Goal: Transaction & Acquisition: Book appointment/travel/reservation

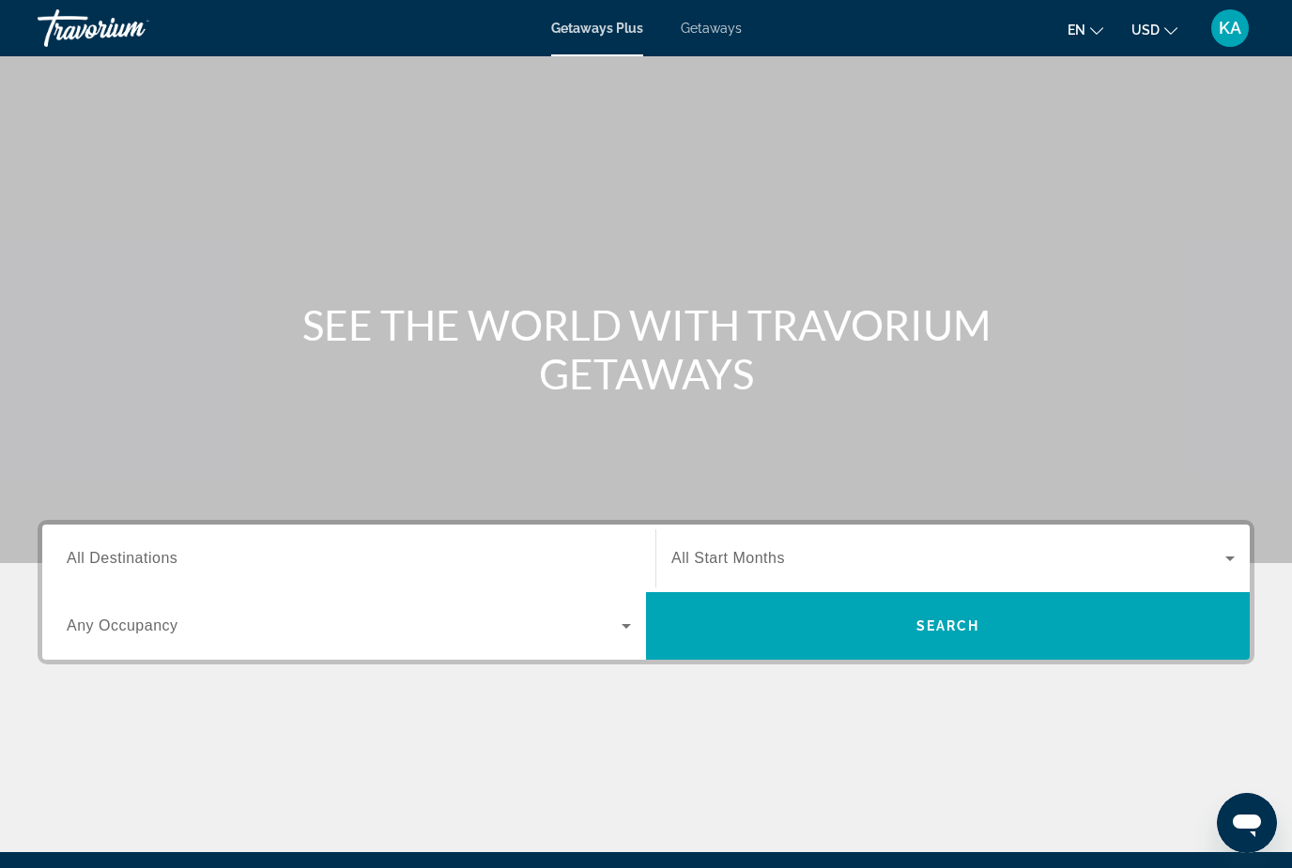
click at [709, 30] on span "Getaways" at bounding box center [711, 28] width 61 height 15
click at [202, 553] on input "Destination All Destinations" at bounding box center [349, 559] width 564 height 23
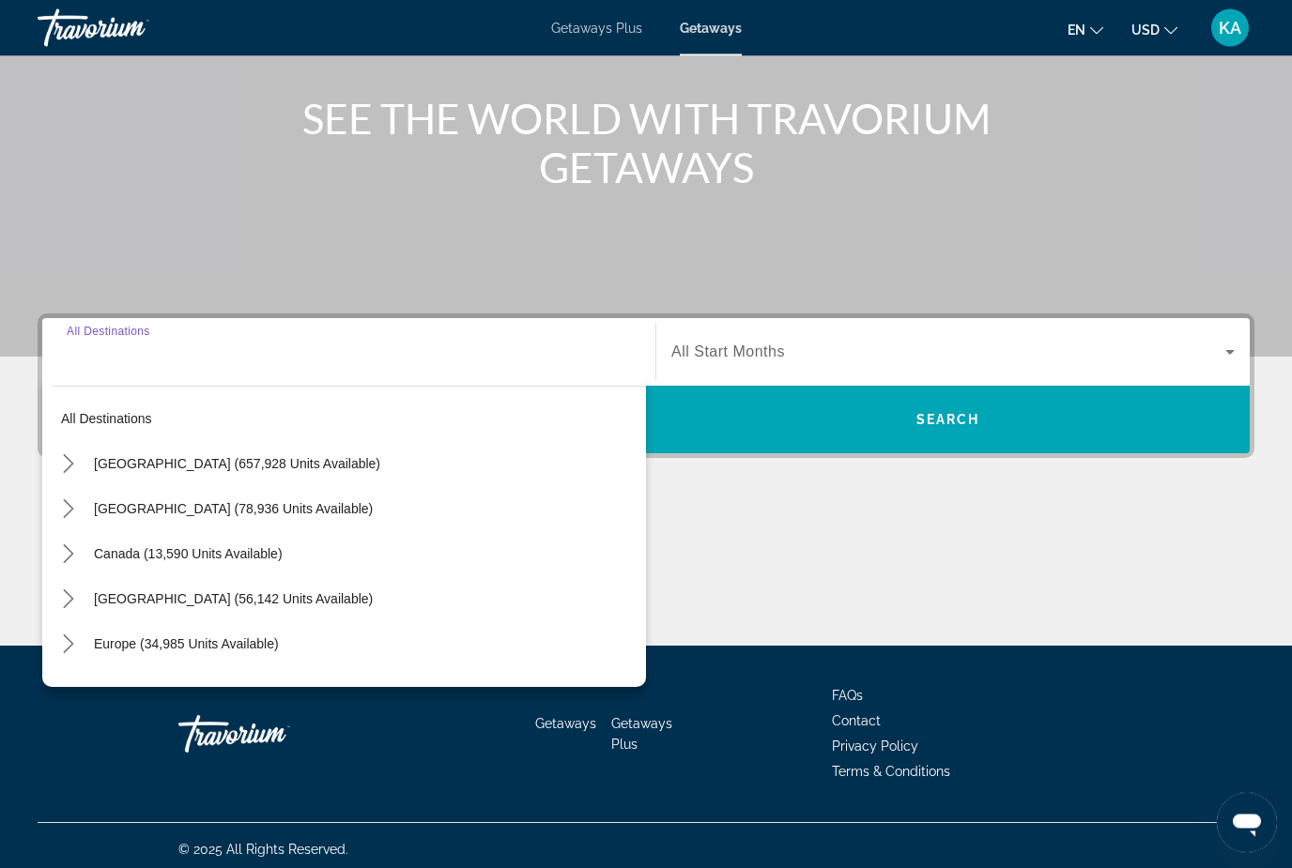
scroll to position [214, 0]
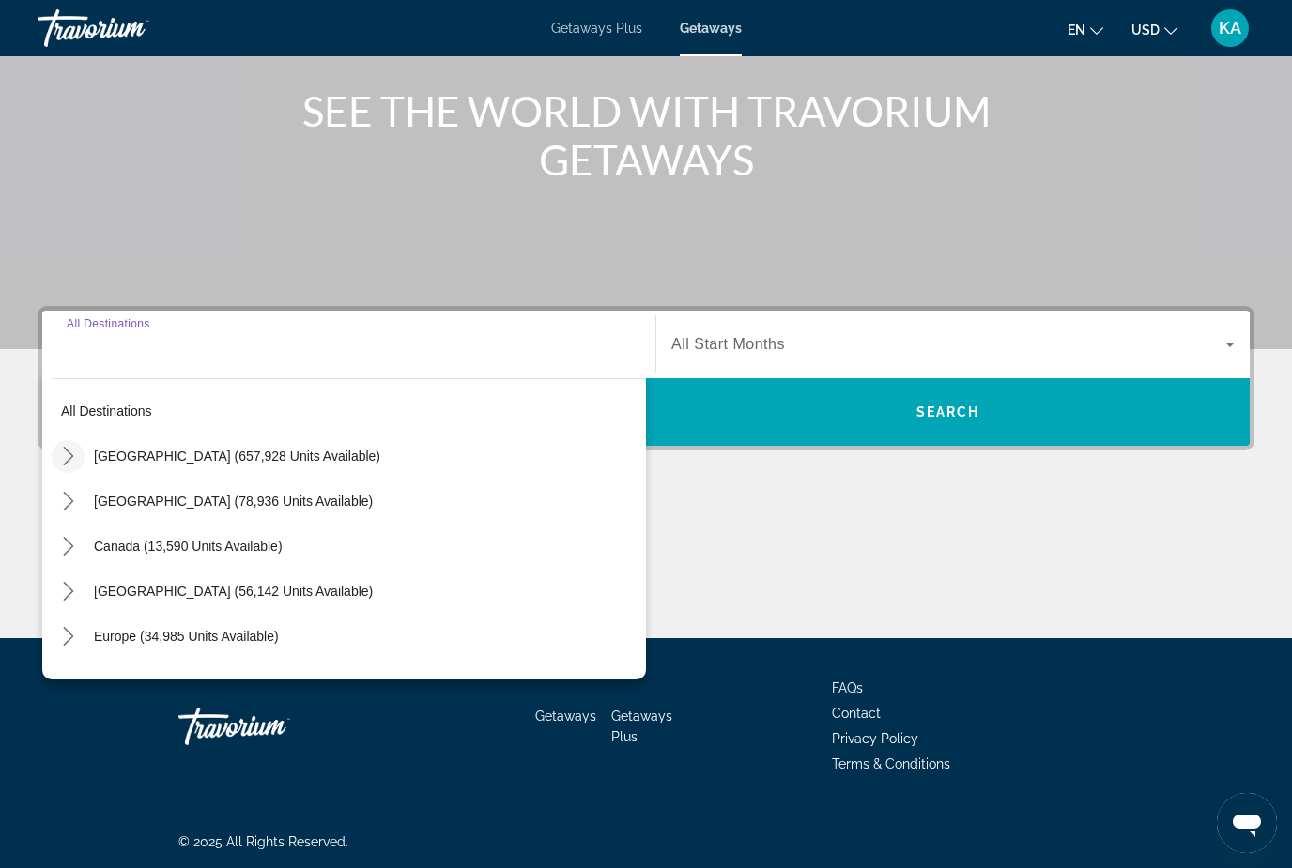
click at [77, 465] on icon "Toggle United States (657,928 units available) submenu" at bounding box center [68, 456] width 19 height 19
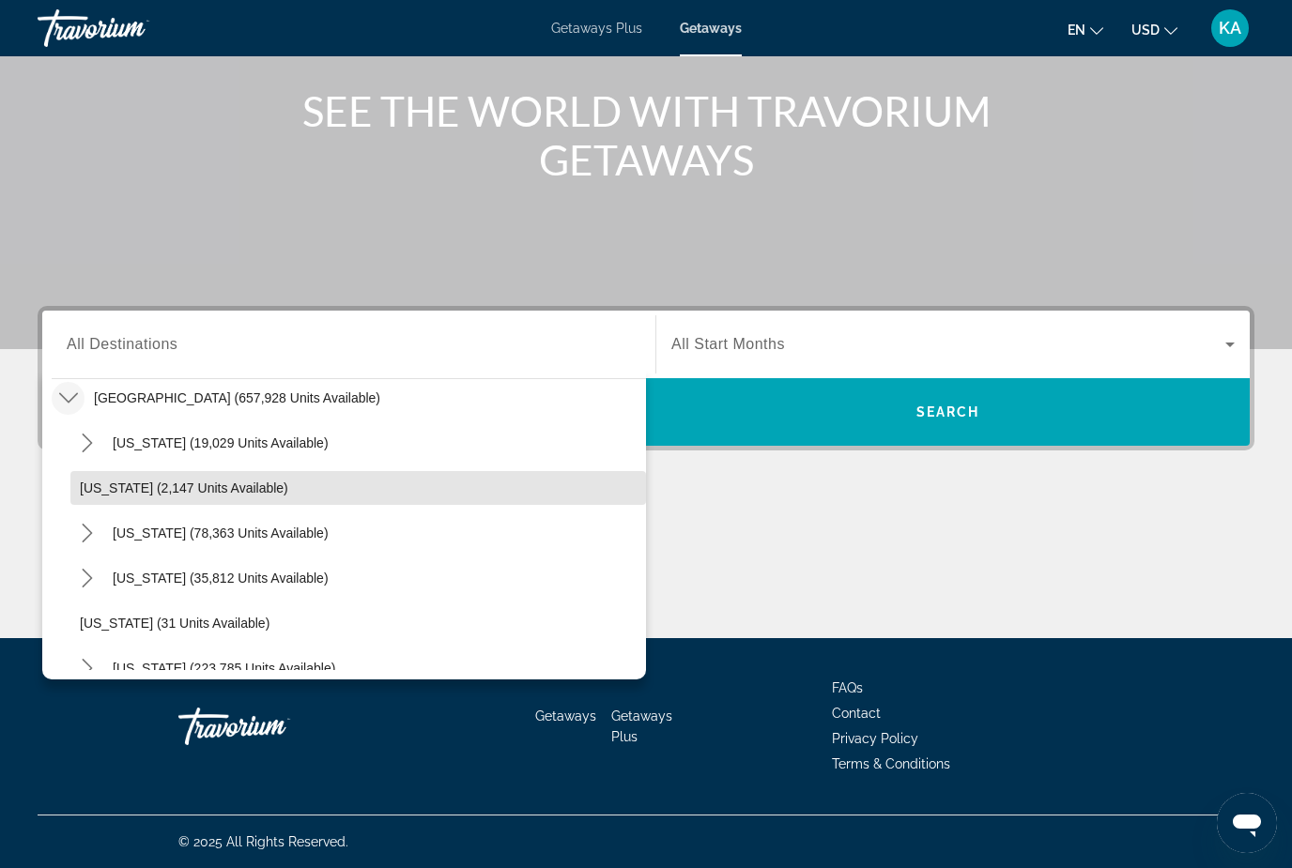
scroll to position [69, 0]
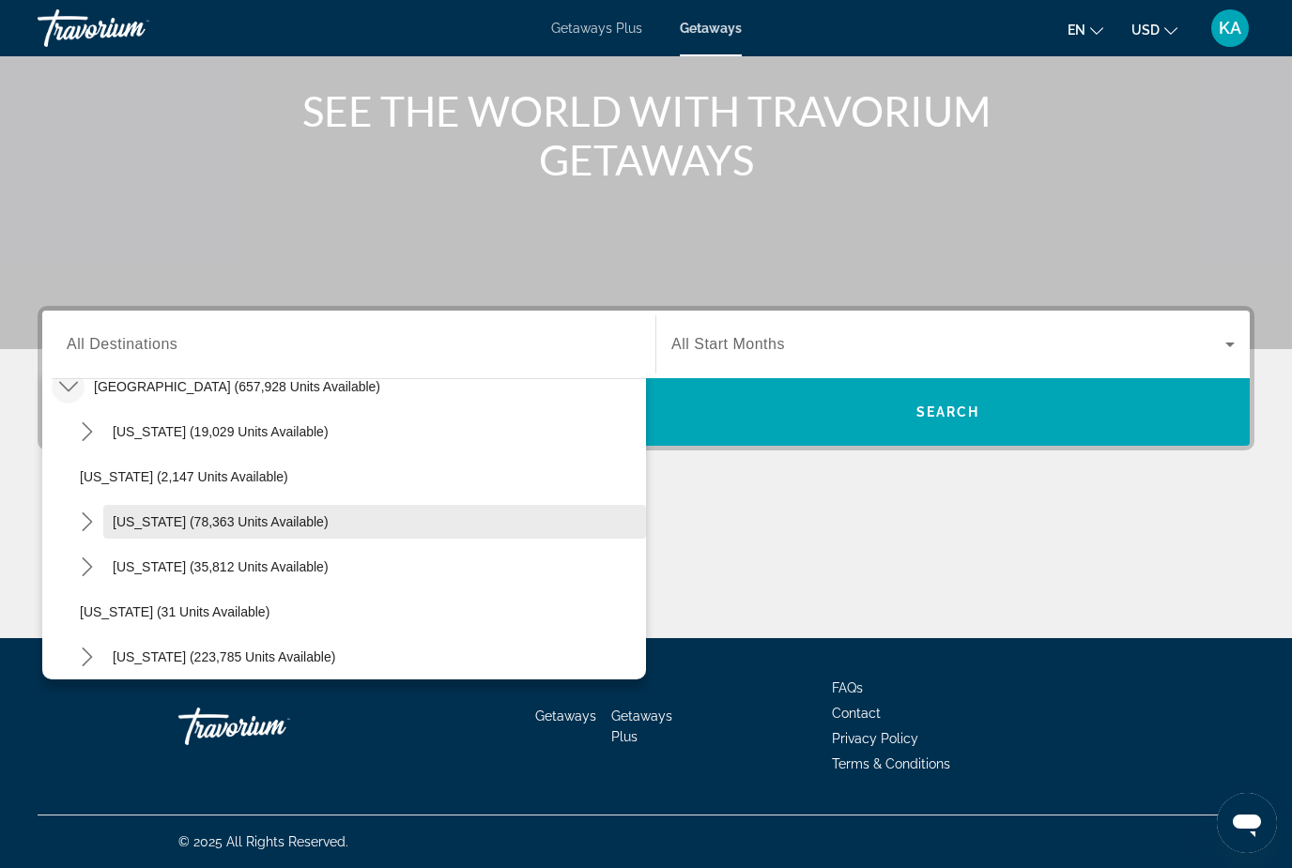
click at [220, 534] on span "Select destination: California (78,363 units available)" at bounding box center [374, 521] width 543 height 45
type input "**********"
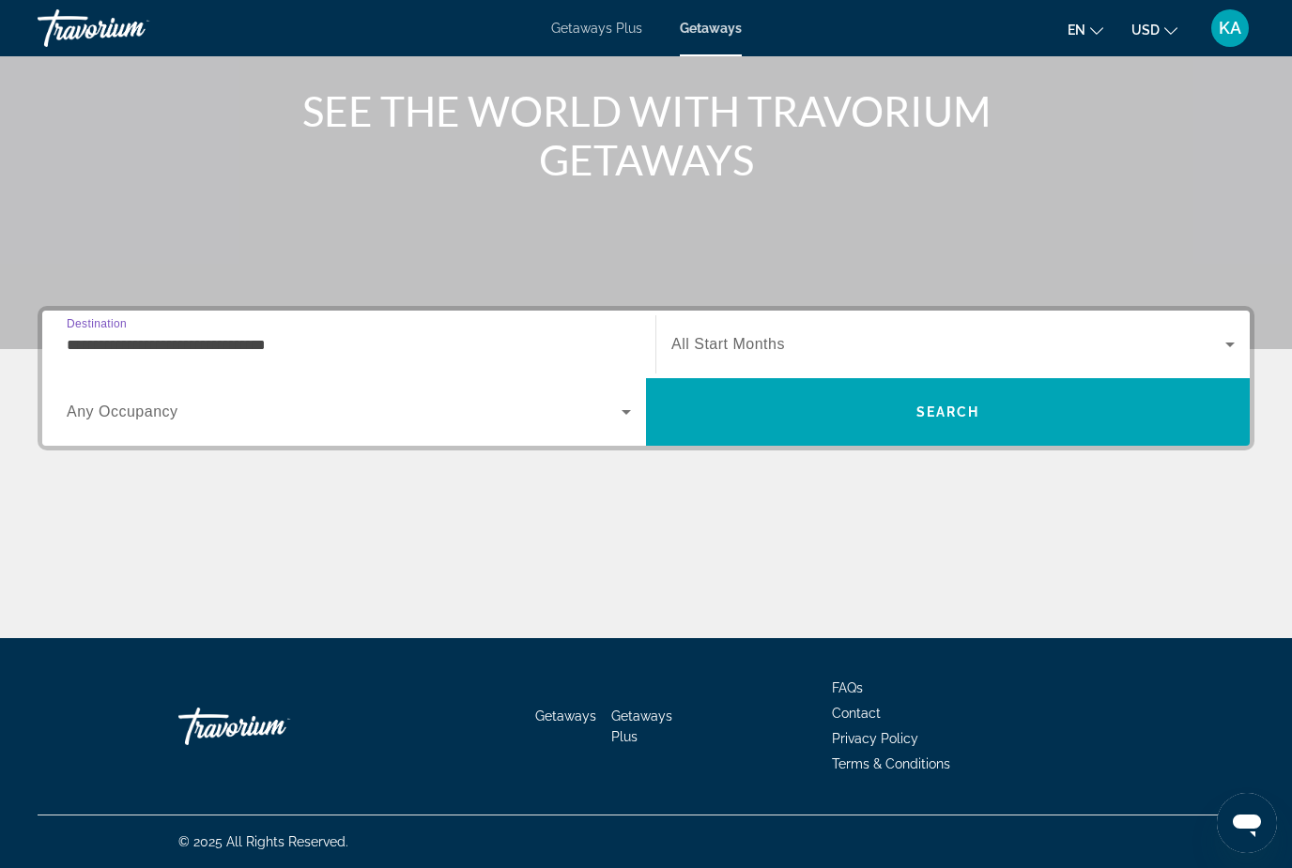
click at [799, 352] on span "Search widget" at bounding box center [948, 344] width 554 height 23
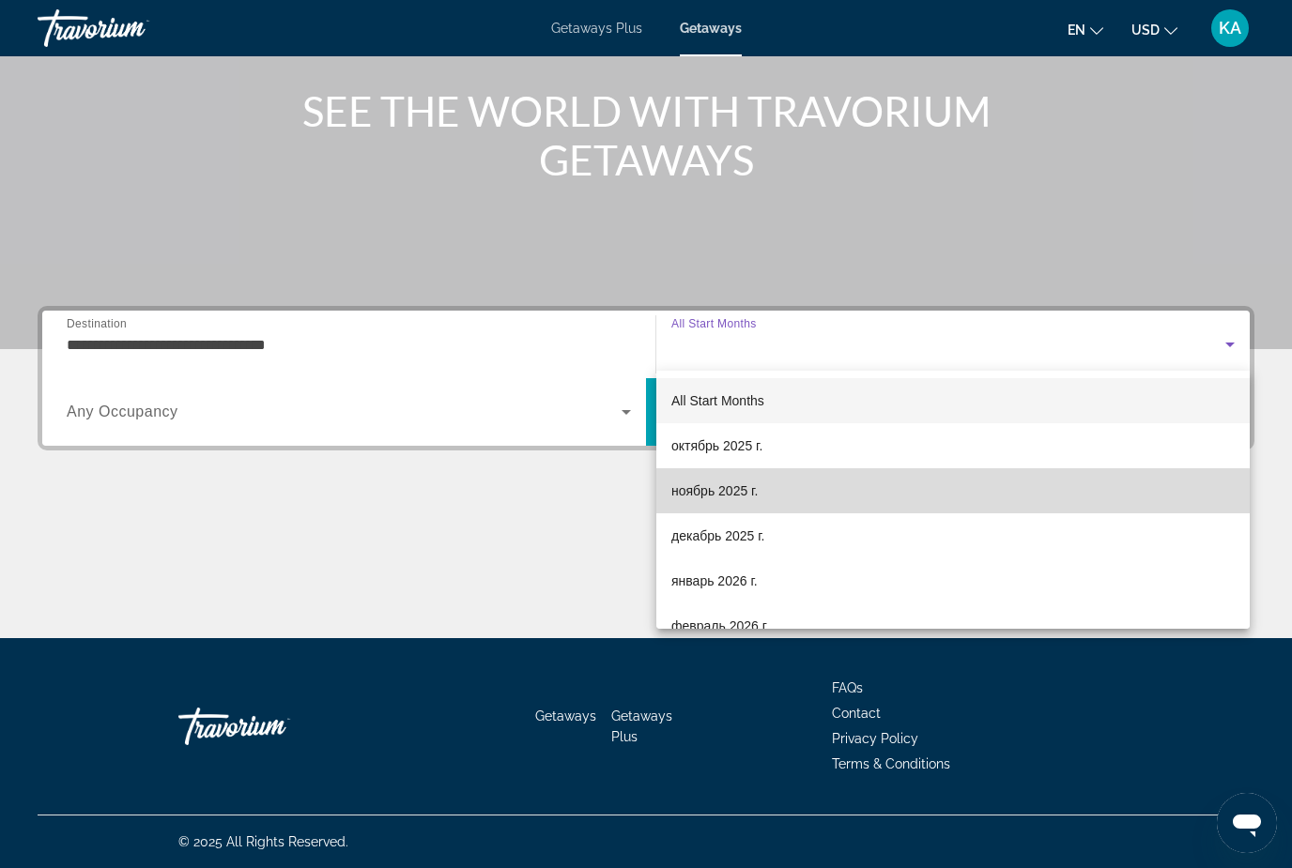
click at [735, 500] on span "ноябрь 2025 г." at bounding box center [714, 491] width 86 height 23
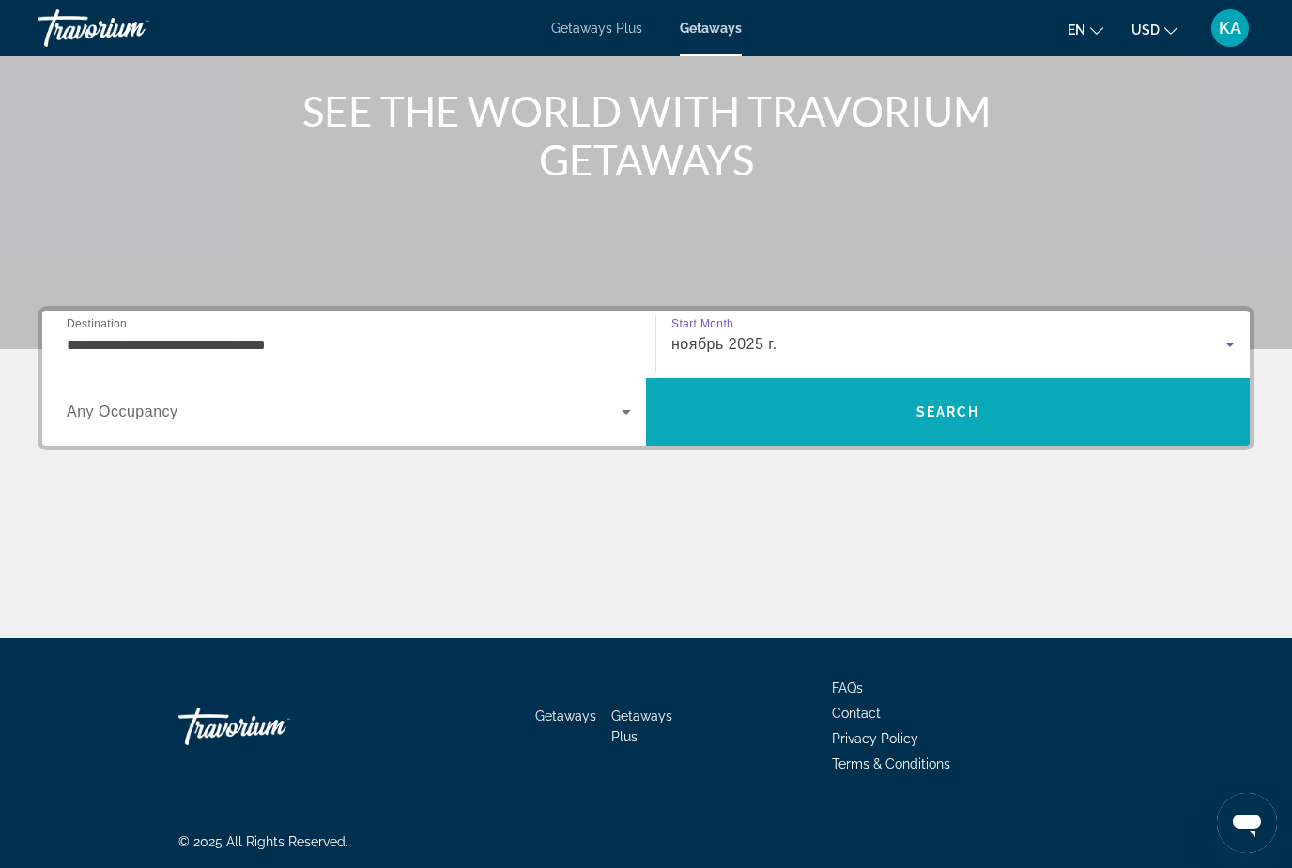
click at [1155, 417] on span "Search" at bounding box center [948, 412] width 604 height 45
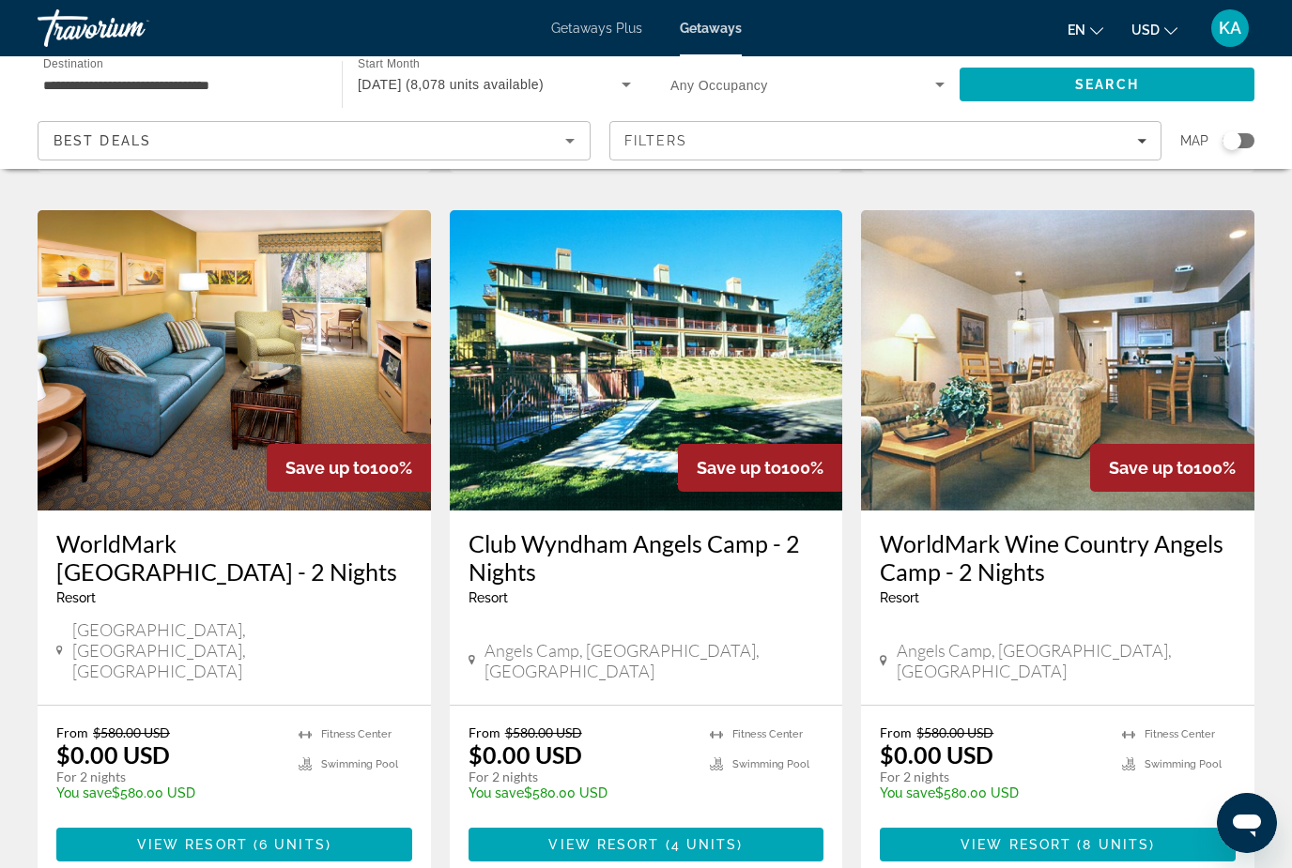
scroll to position [2184, 0]
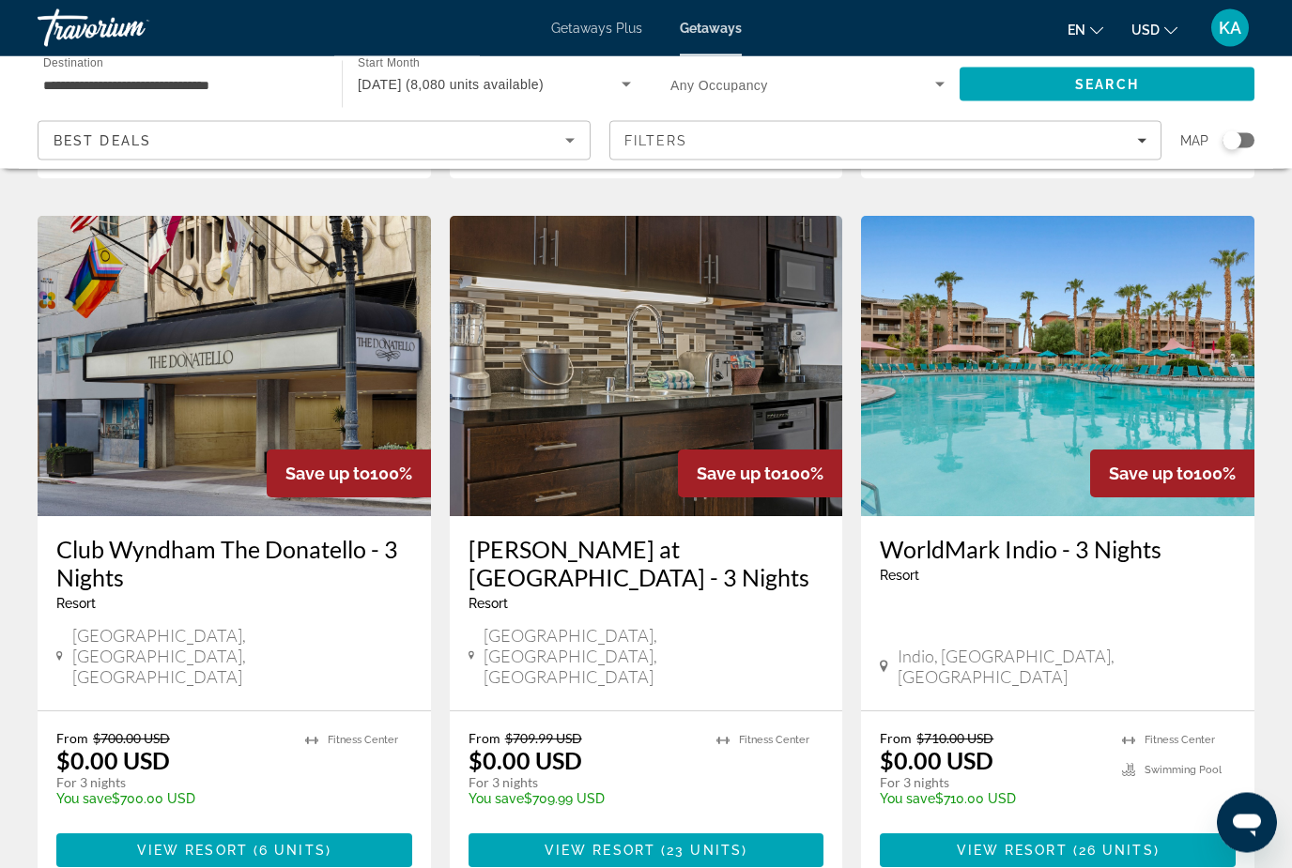
scroll to position [2214, 0]
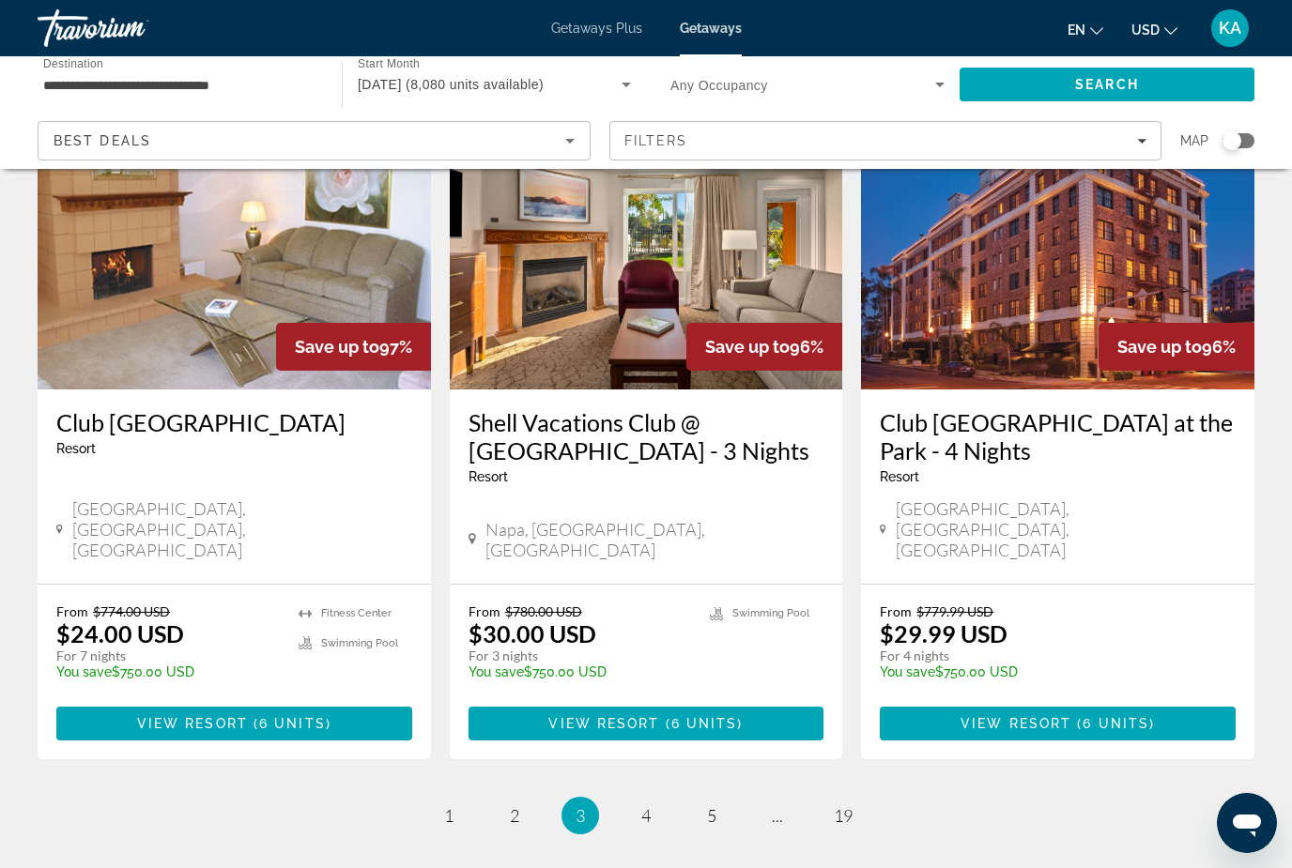
scroll to position [2279, 0]
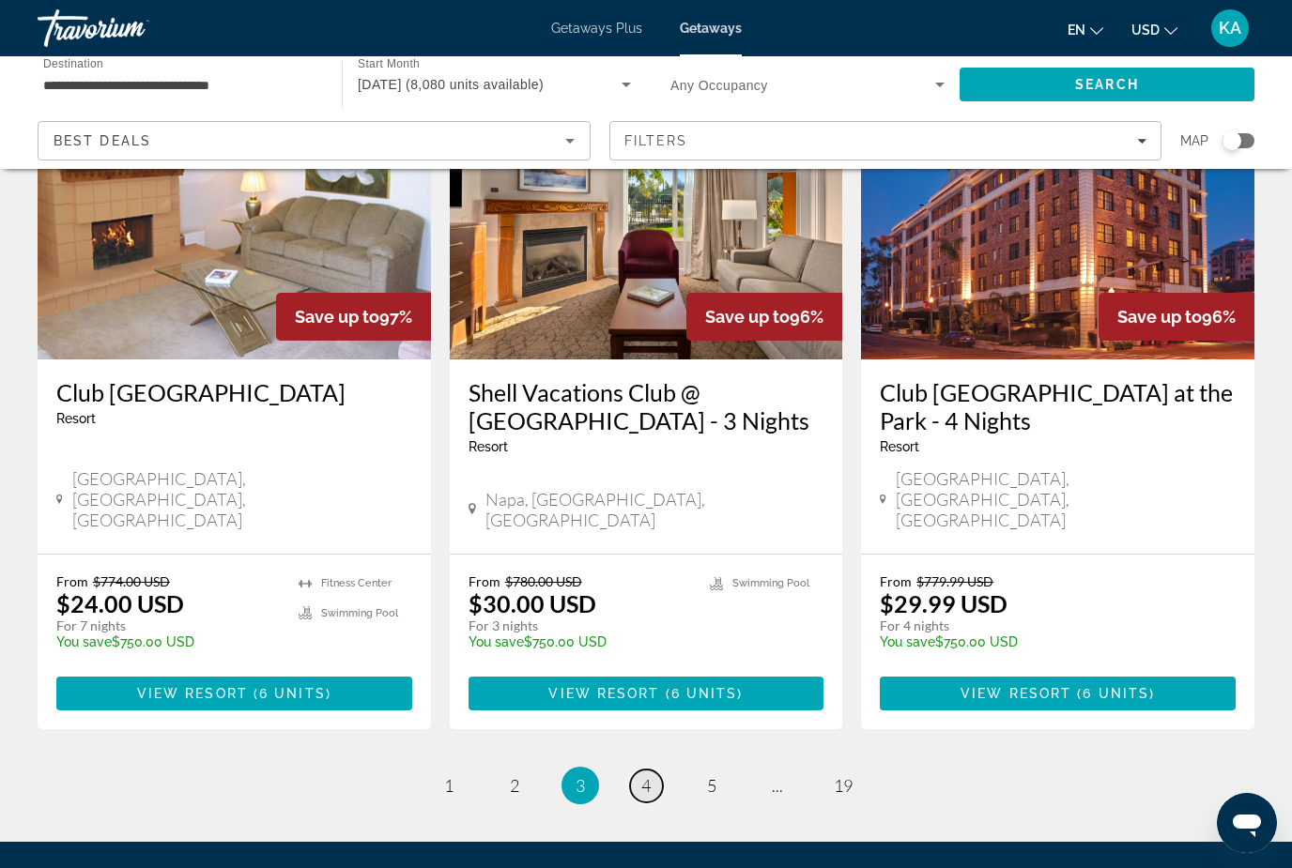
click at [643, 770] on link "page 4" at bounding box center [646, 786] width 33 height 33
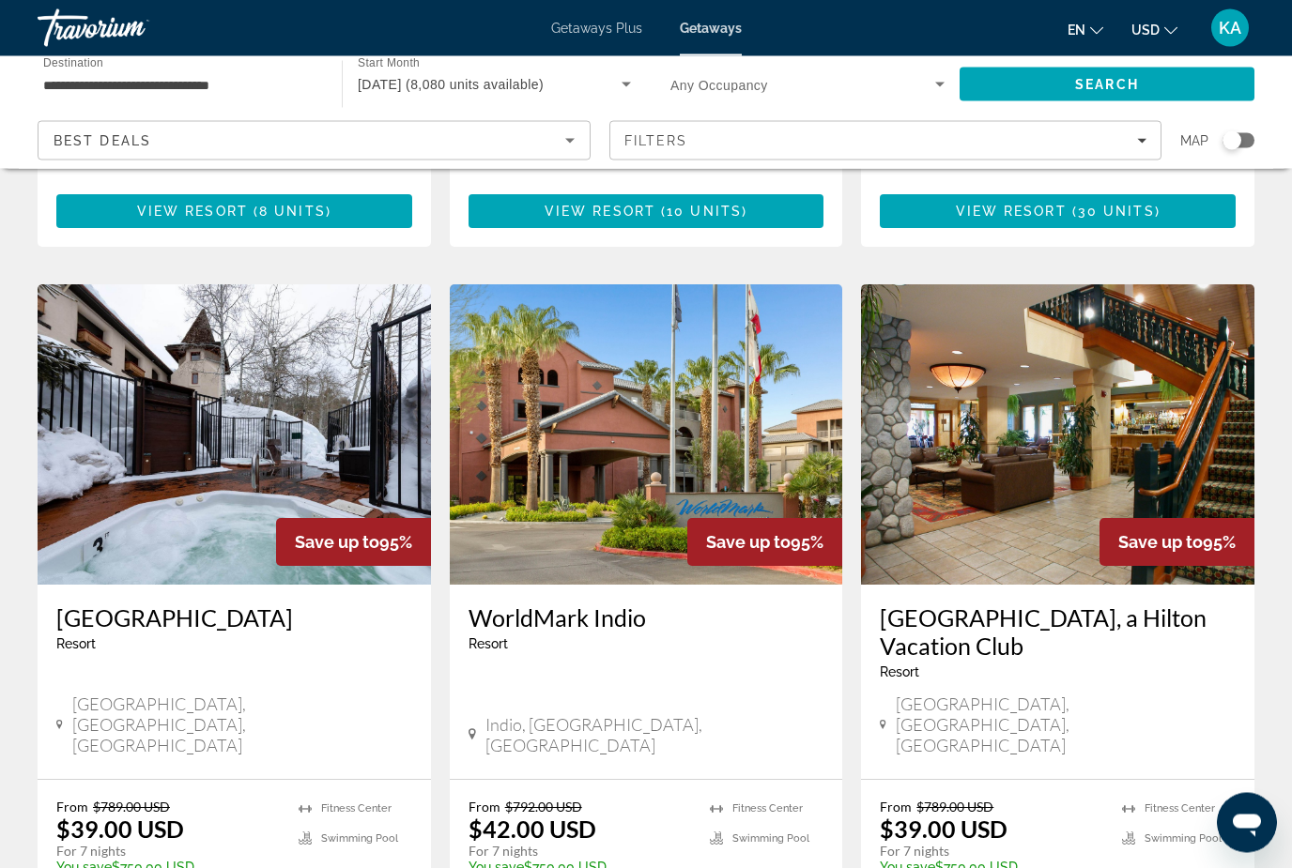
scroll to position [1385, 0]
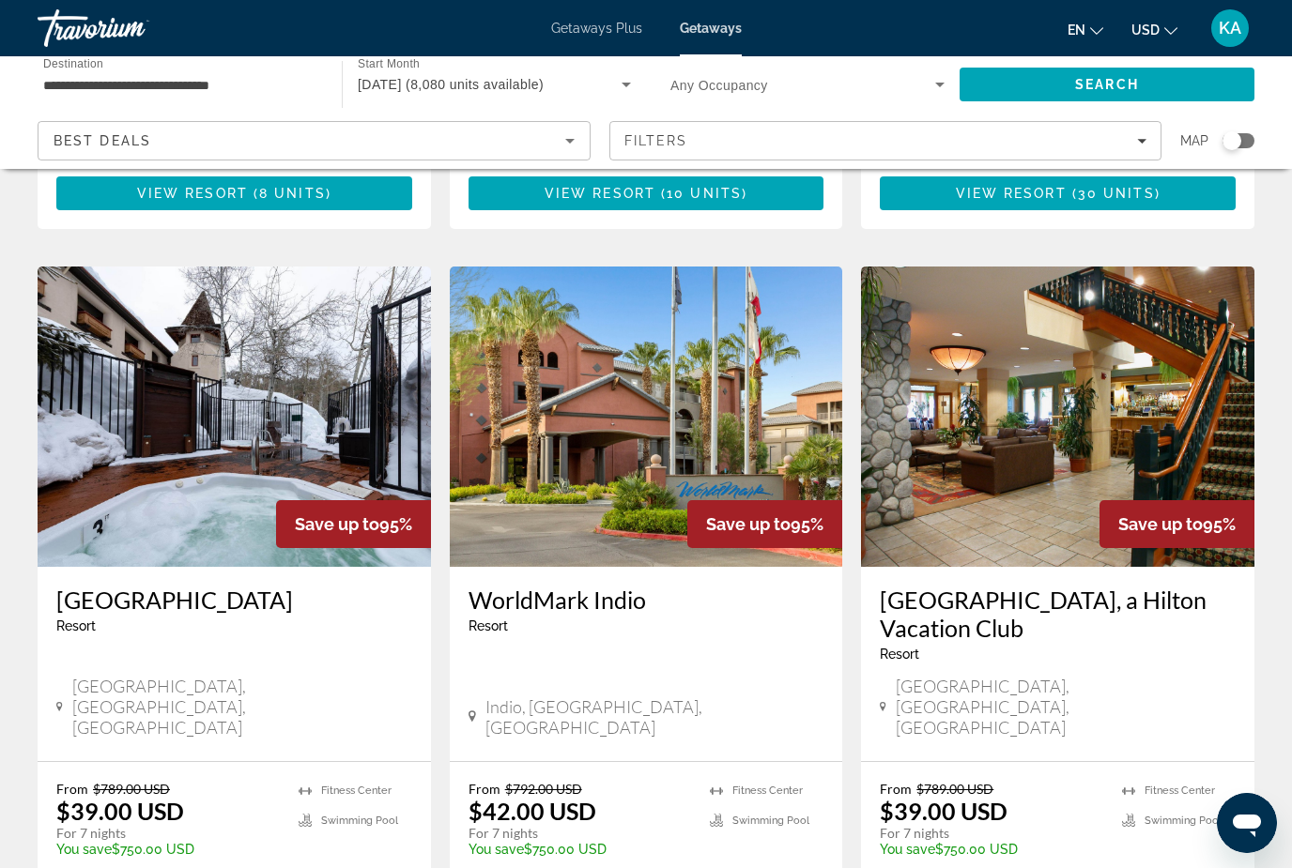
click at [620, 80] on icon "Search widget" at bounding box center [626, 84] width 23 height 23
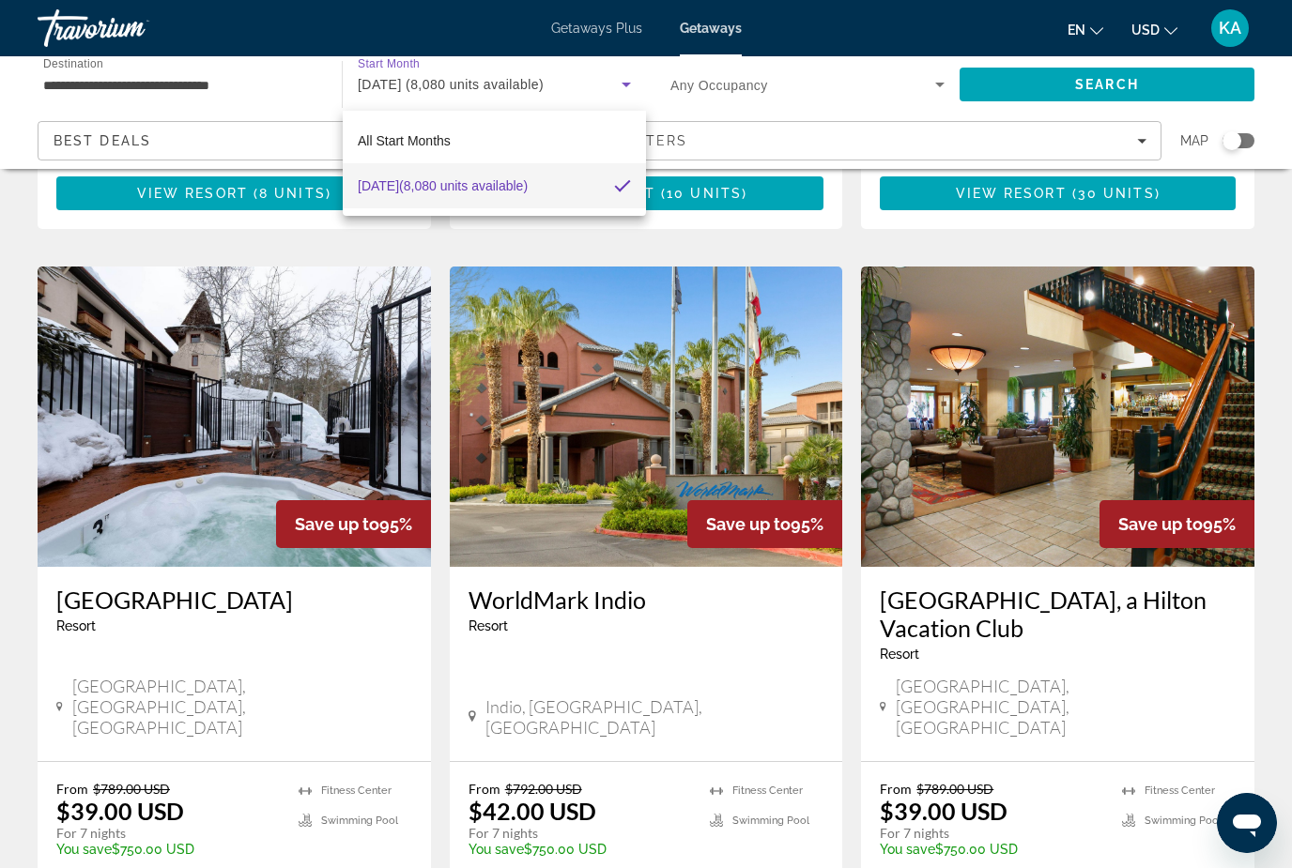
click at [1178, 563] on div at bounding box center [646, 434] width 1292 height 868
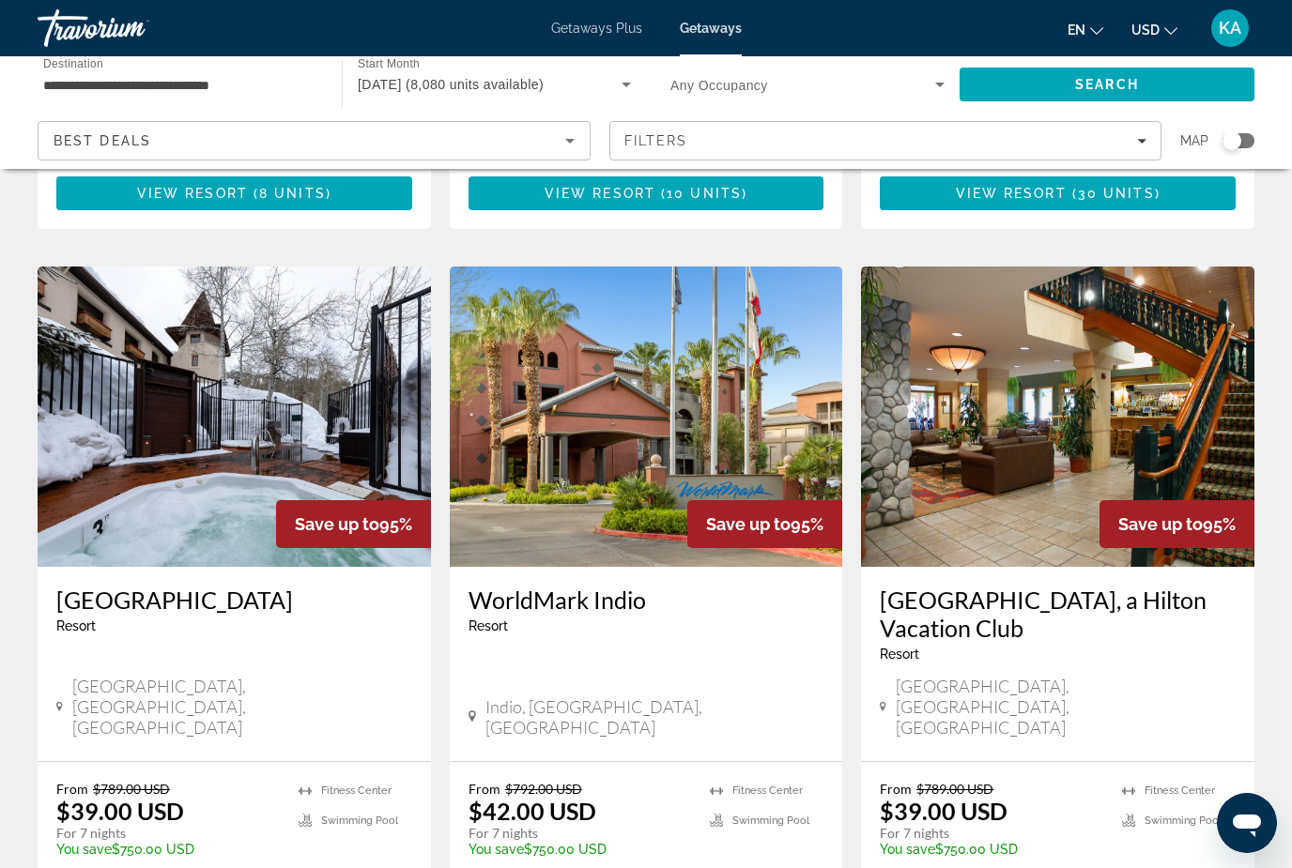
click at [477, 85] on span "[DATE] (8,080 units available)" at bounding box center [451, 84] width 186 height 15
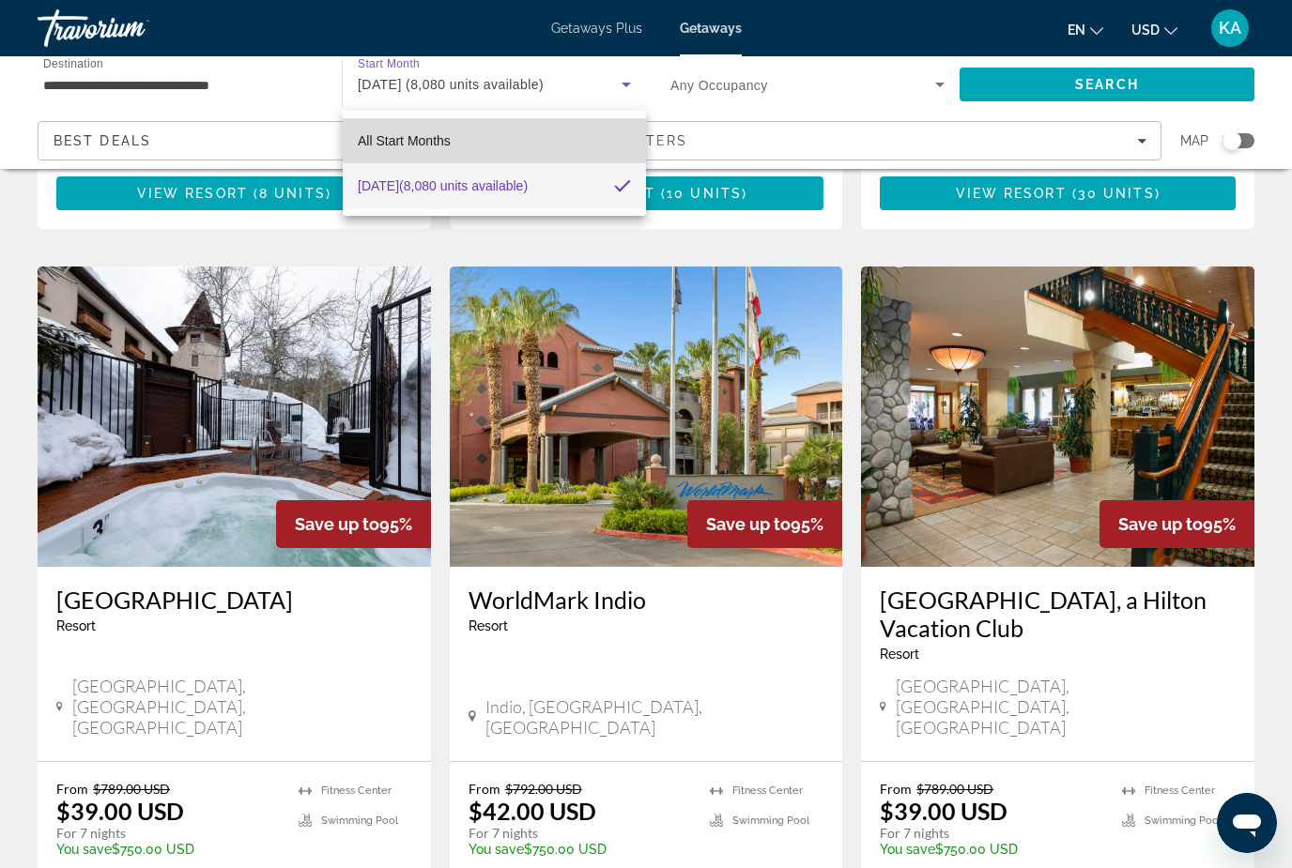
click at [428, 146] on span "All Start Months" at bounding box center [404, 140] width 93 height 15
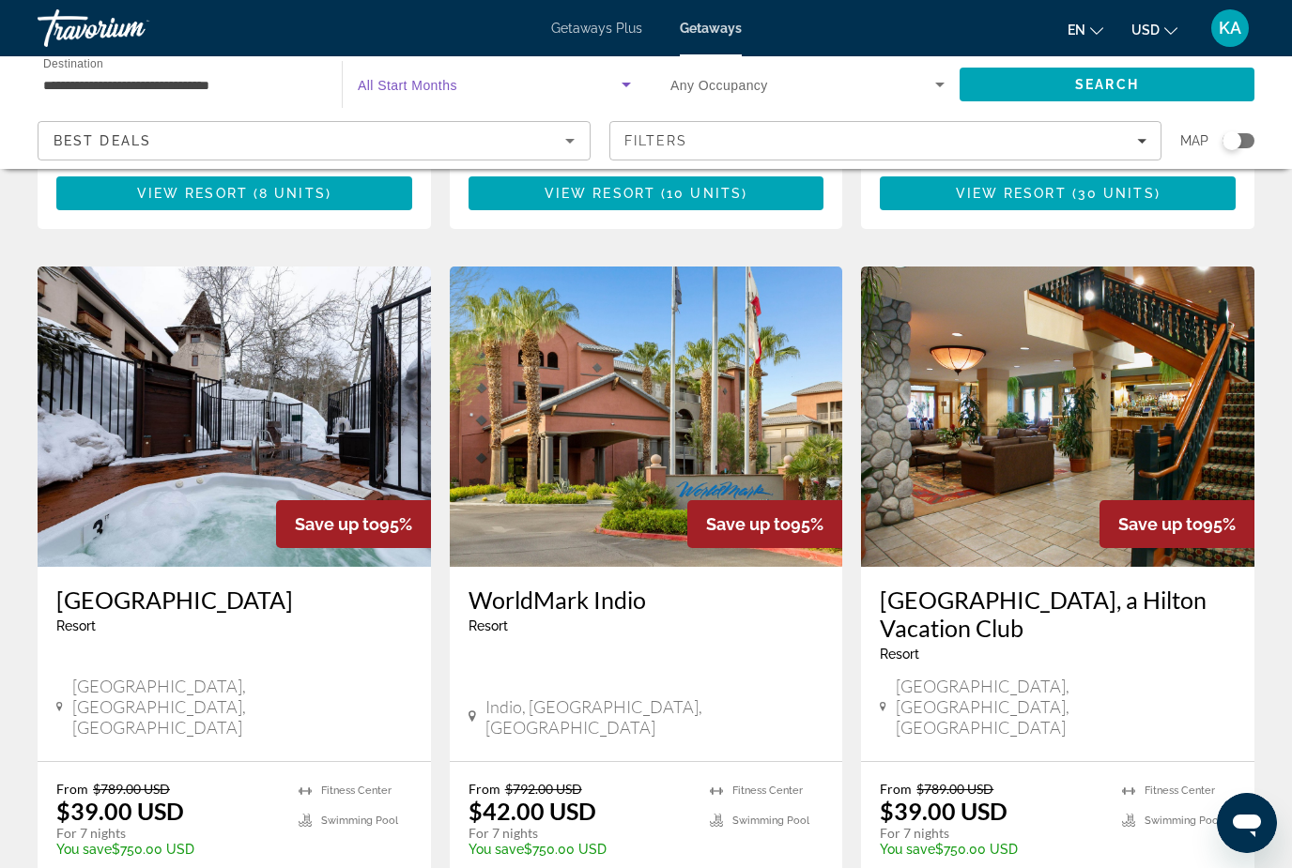
click at [532, 86] on span "Search widget" at bounding box center [490, 84] width 264 height 23
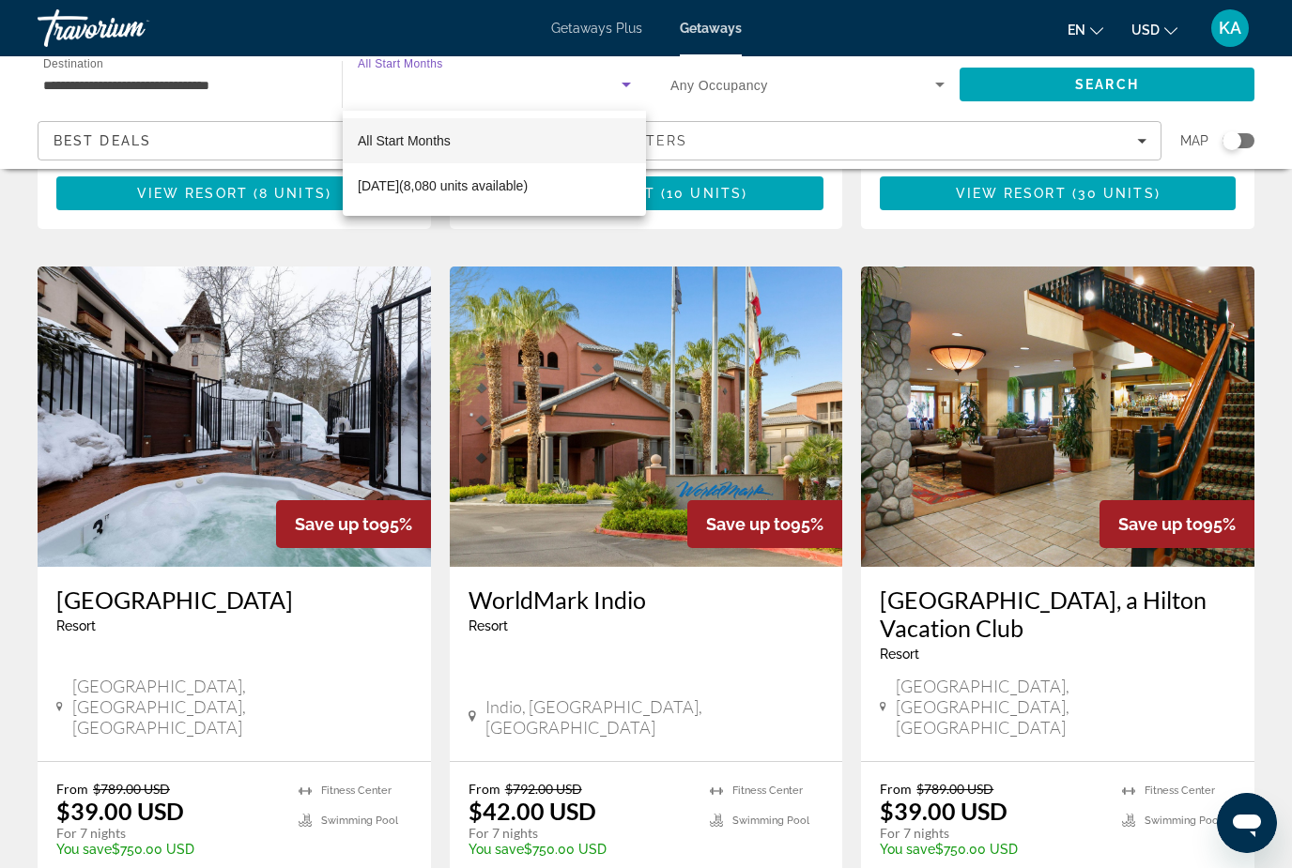
click at [1160, 539] on div at bounding box center [646, 434] width 1292 height 868
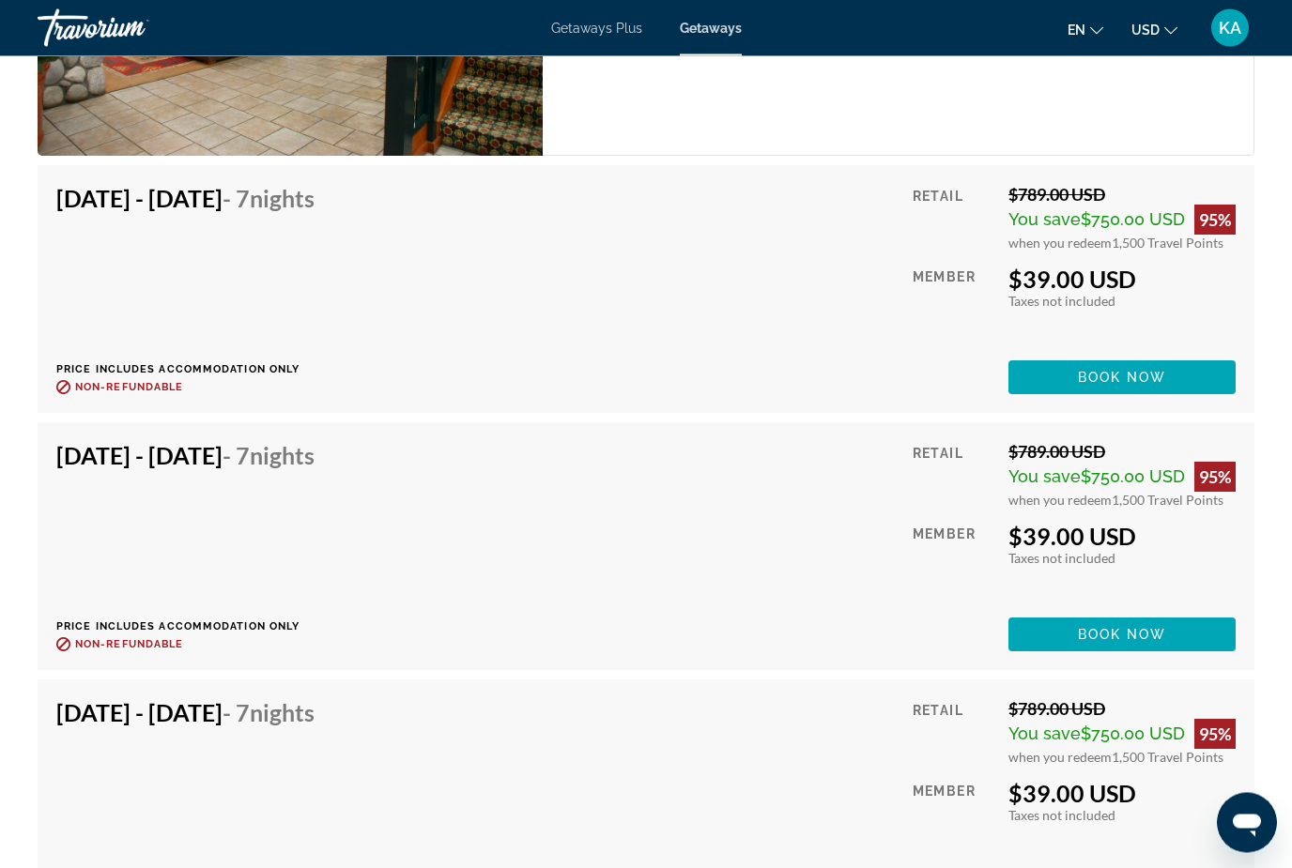
scroll to position [3997, 0]
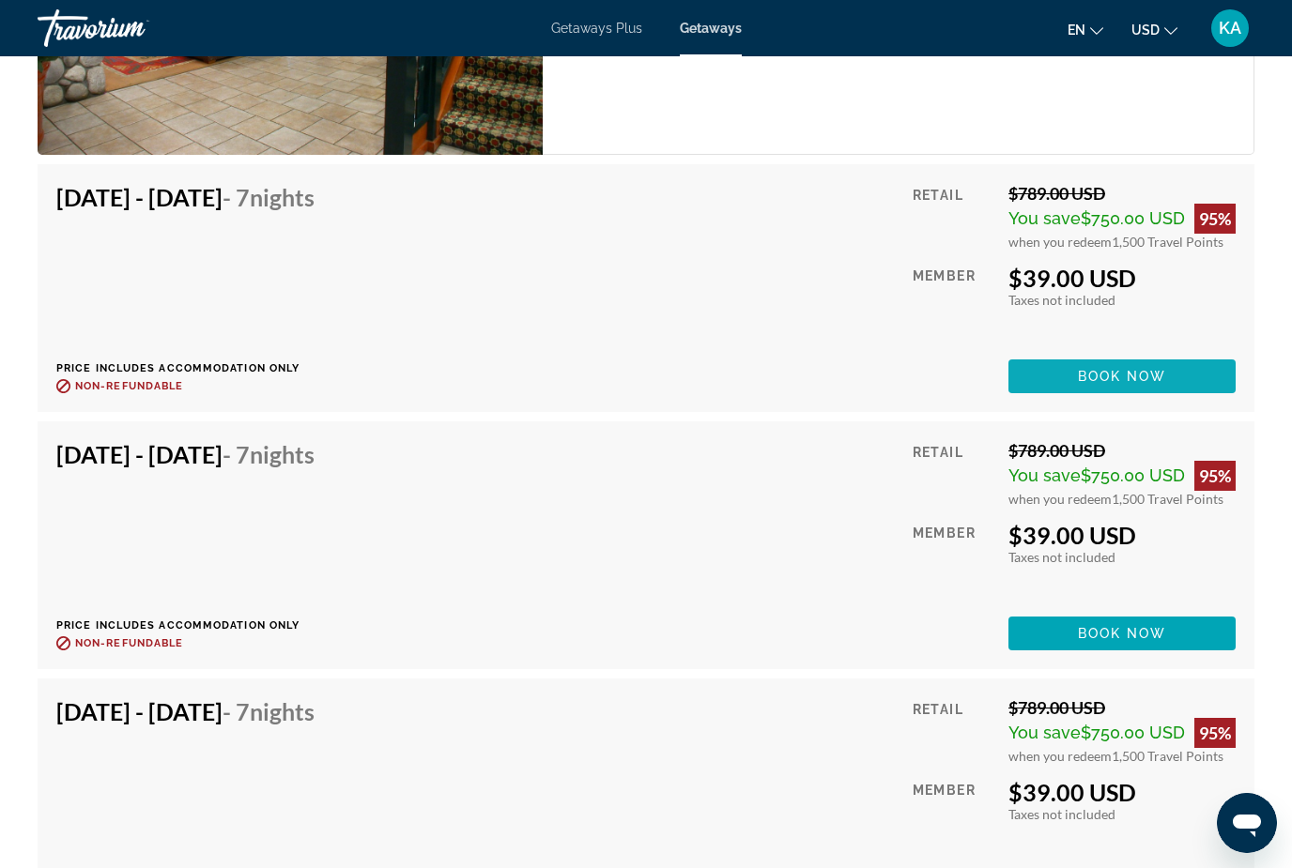
click at [1212, 384] on span "Main content" at bounding box center [1121, 376] width 227 height 45
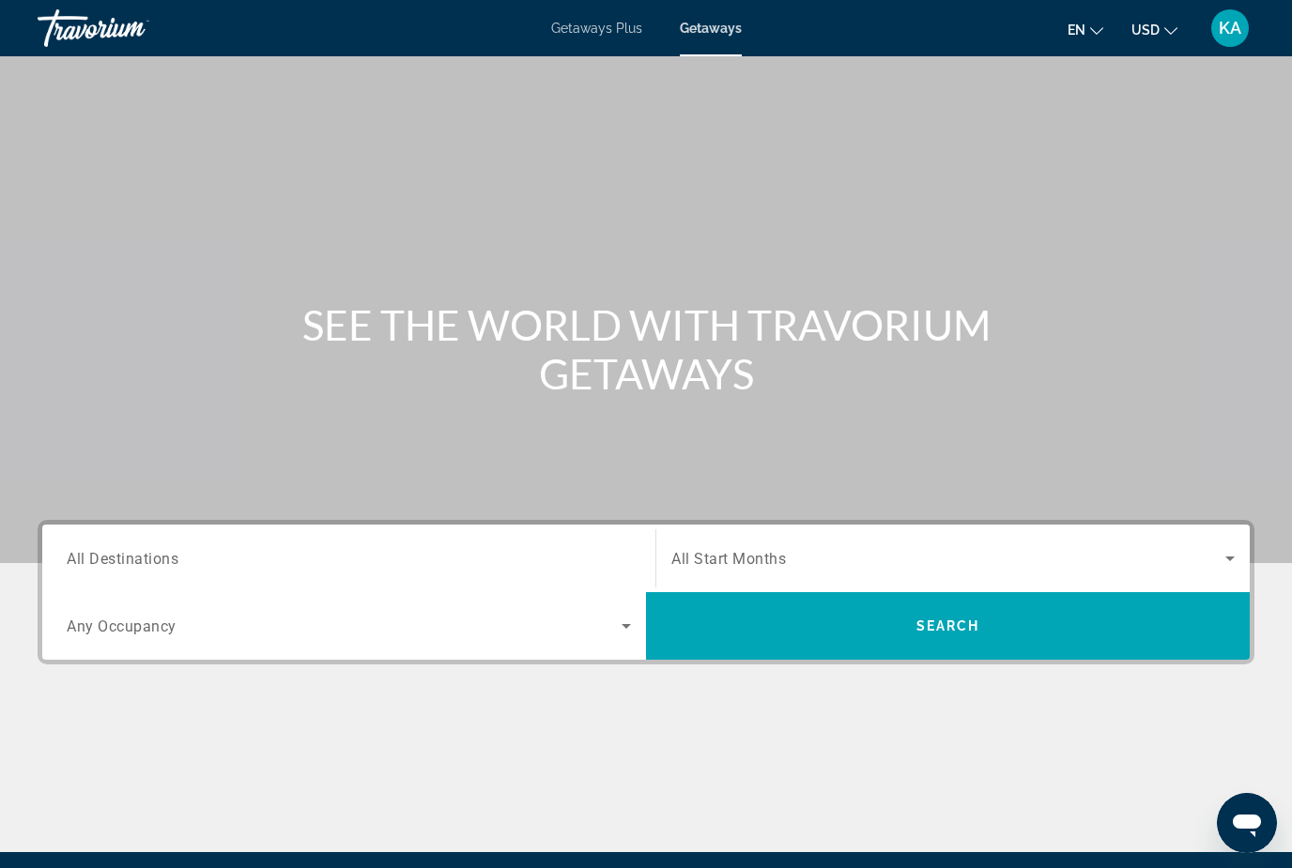
click at [181, 565] on input "Destination All Destinations" at bounding box center [349, 559] width 564 height 23
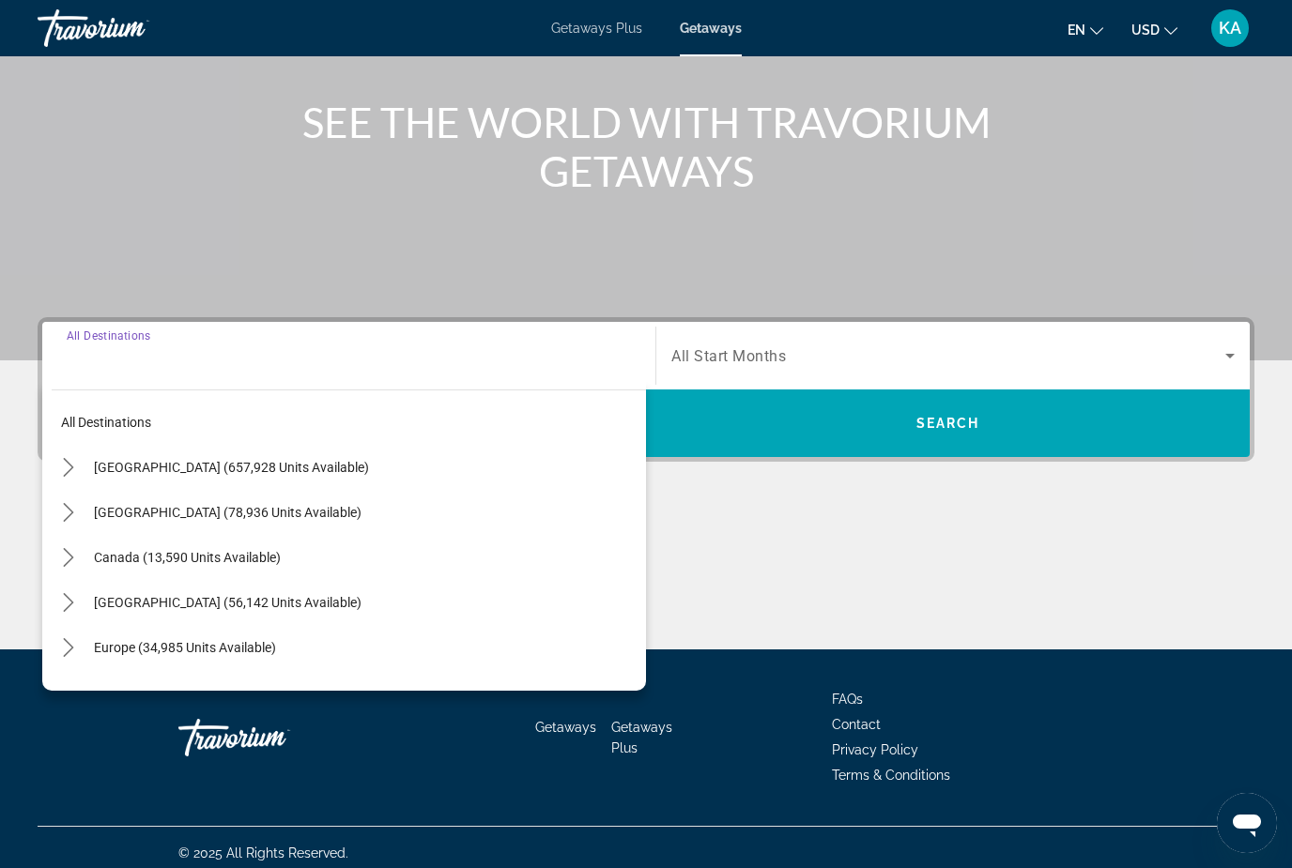
scroll to position [214, 0]
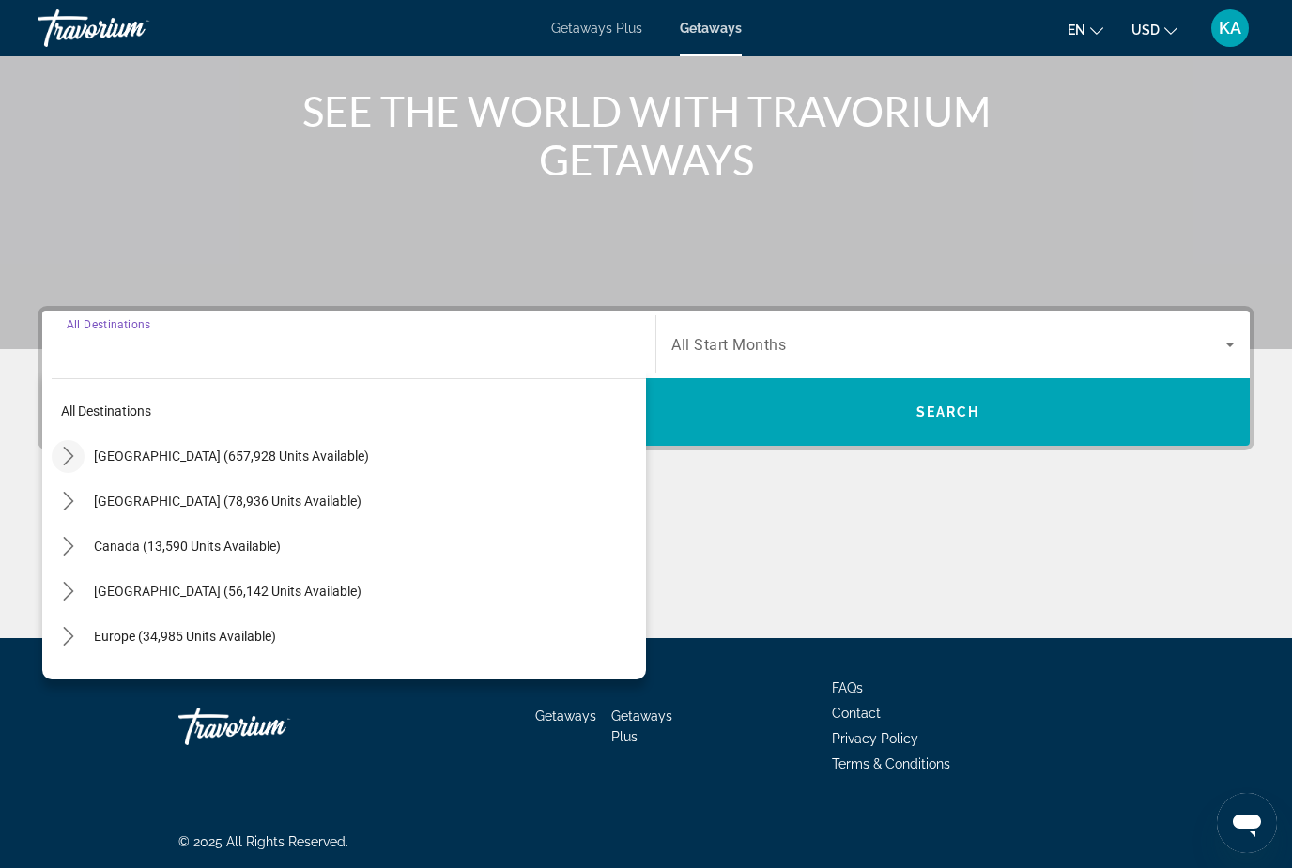
click at [69, 440] on mat-icon "Toggle United States (657,928 units available) submenu" at bounding box center [68, 456] width 33 height 33
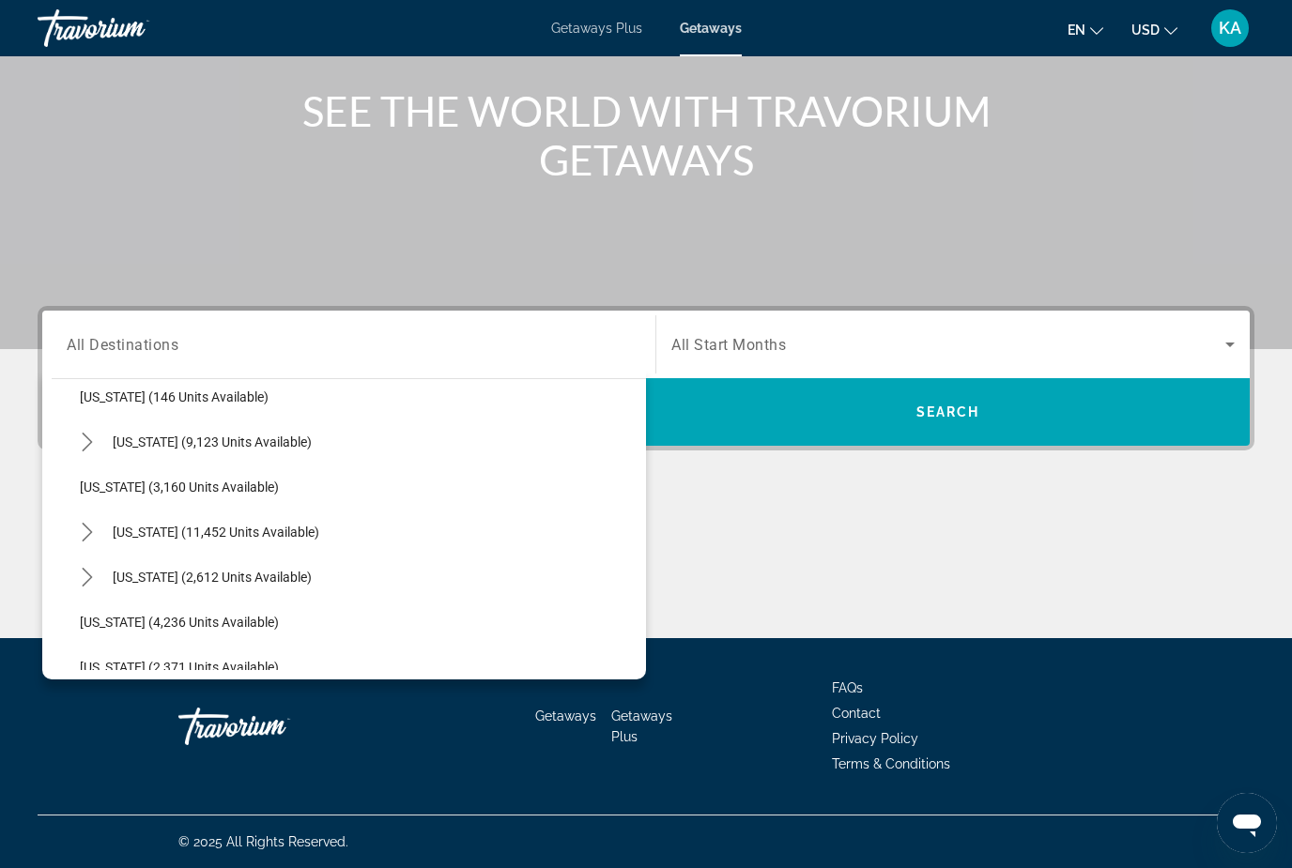
scroll to position [962, 0]
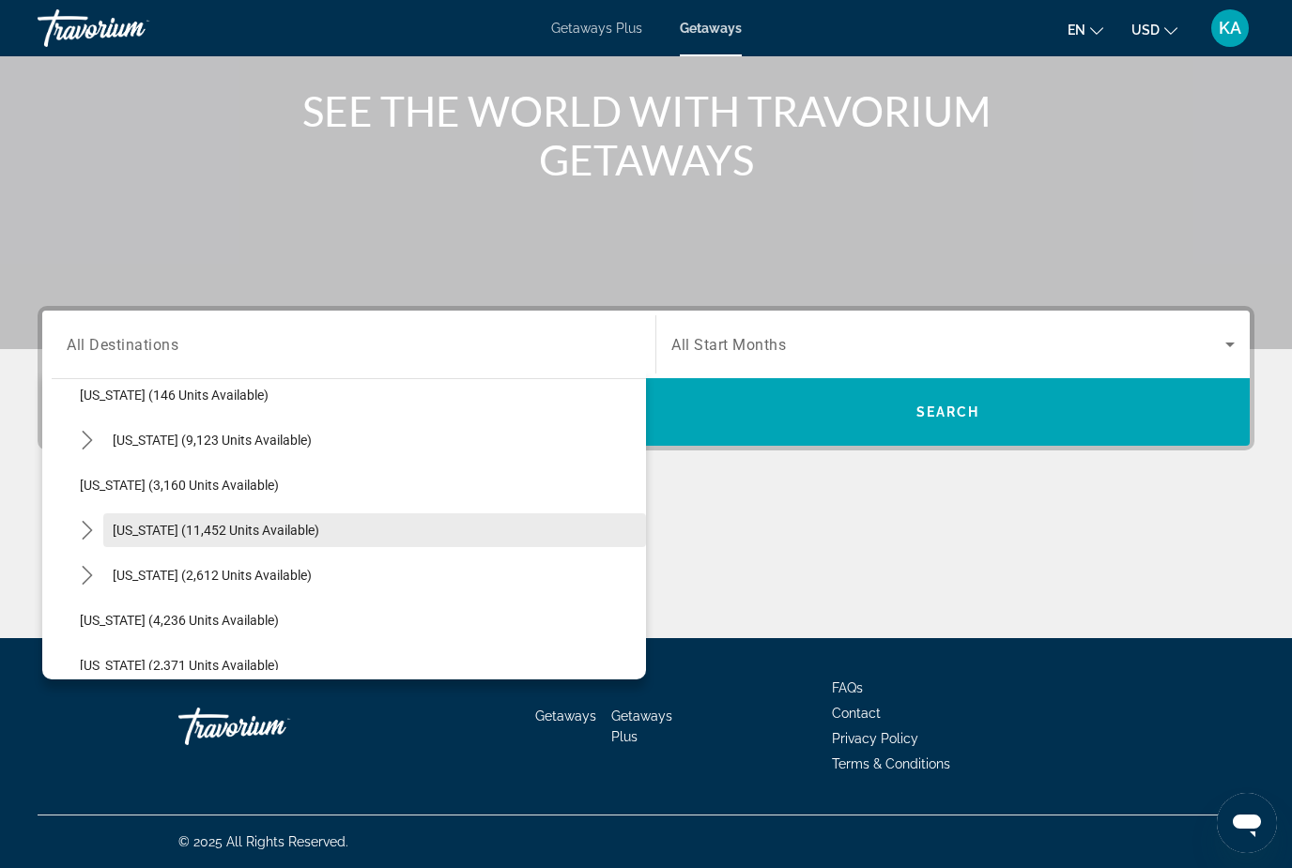
click at [170, 532] on span "[US_STATE] (11,452 units available)" at bounding box center [216, 530] width 207 height 15
type input "**********"
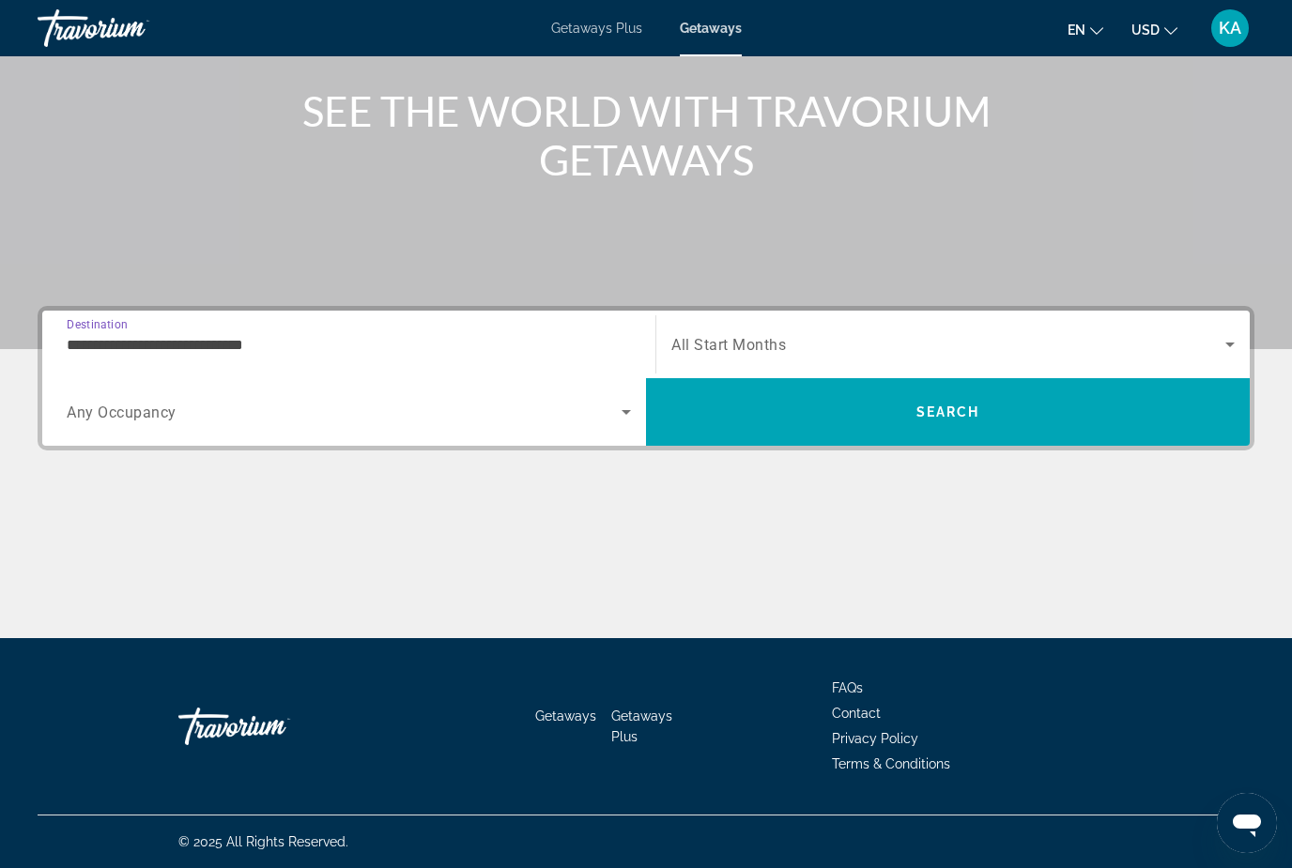
click at [1144, 354] on span "Search widget" at bounding box center [948, 344] width 554 height 23
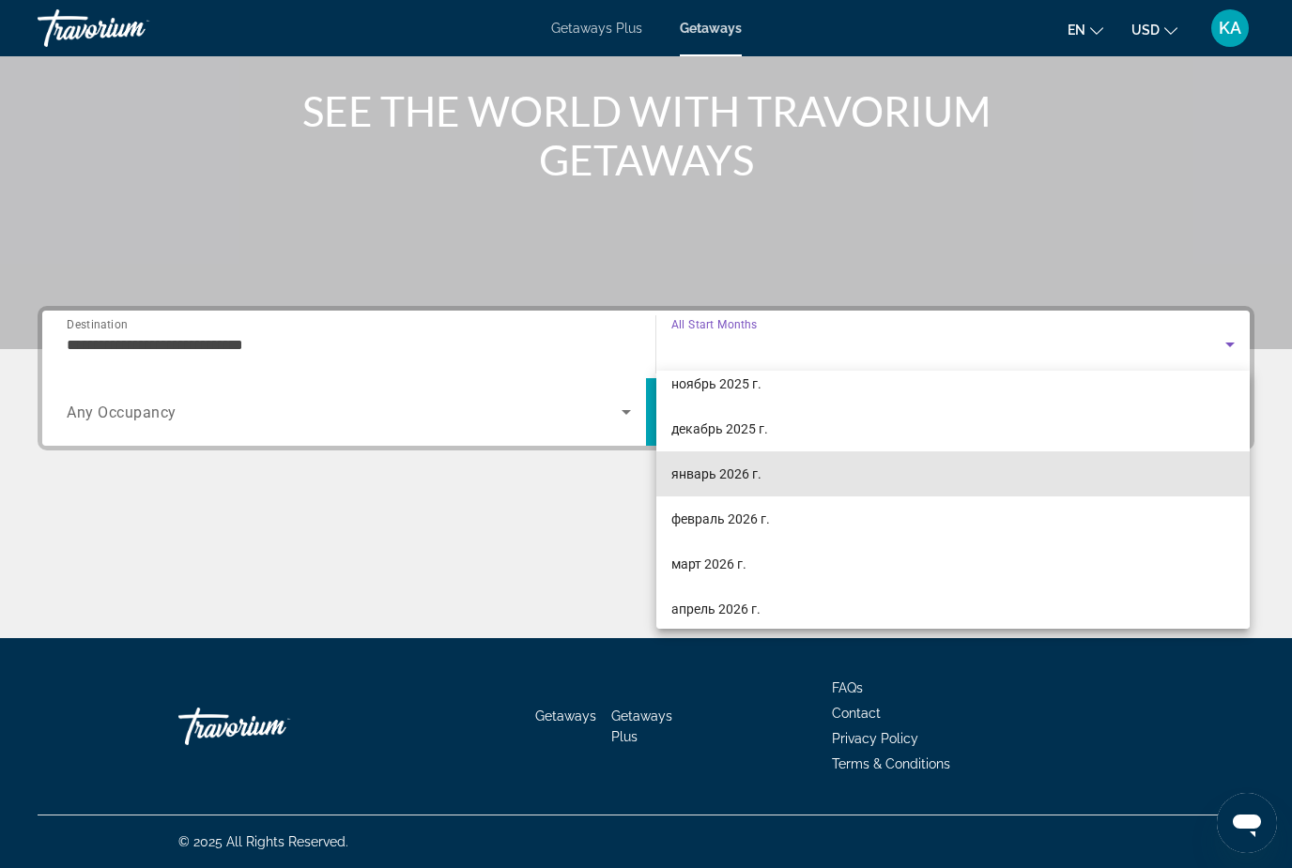
scroll to position [106, 0]
click at [811, 478] on mat-option "январь 2026 г." at bounding box center [952, 475] width 593 height 45
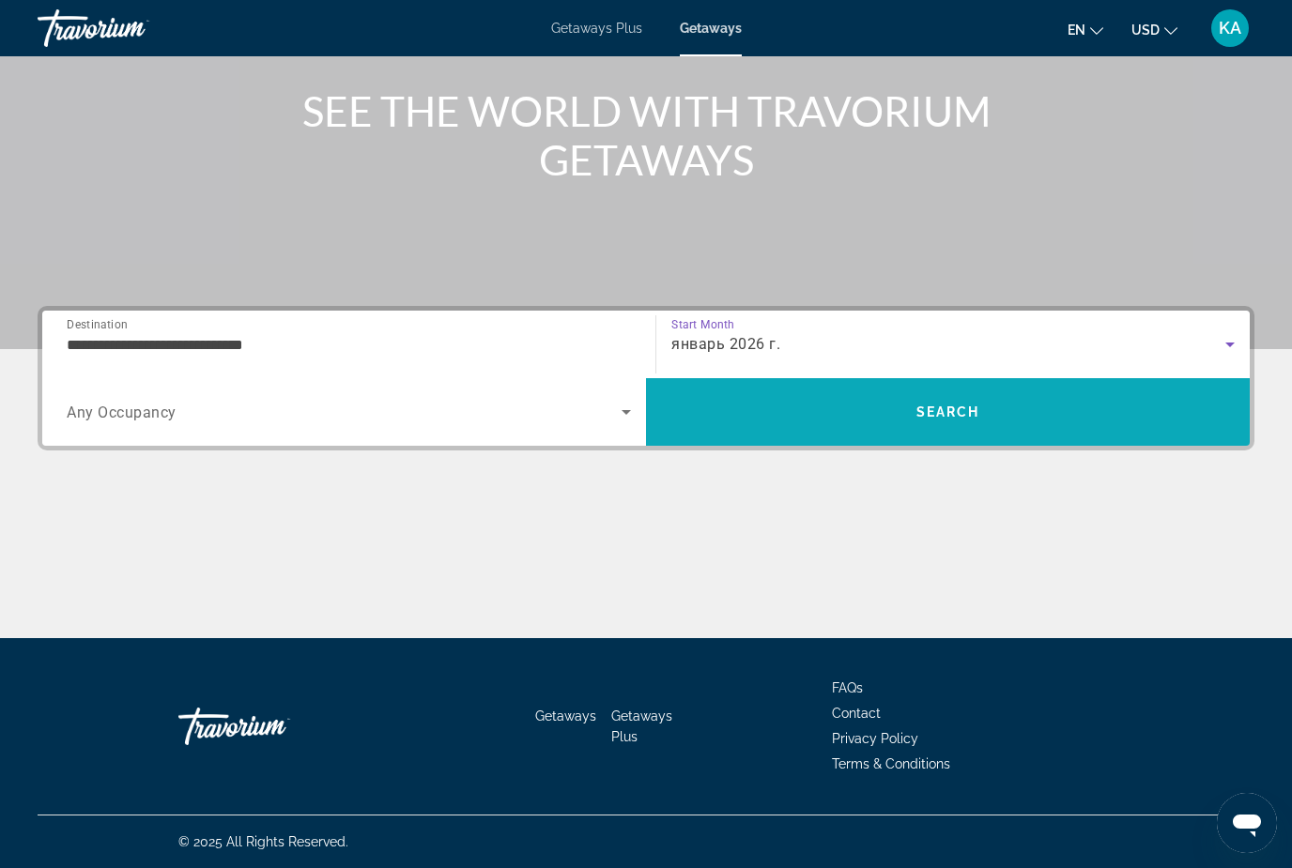
click at [1132, 422] on span "Search" at bounding box center [948, 412] width 604 height 45
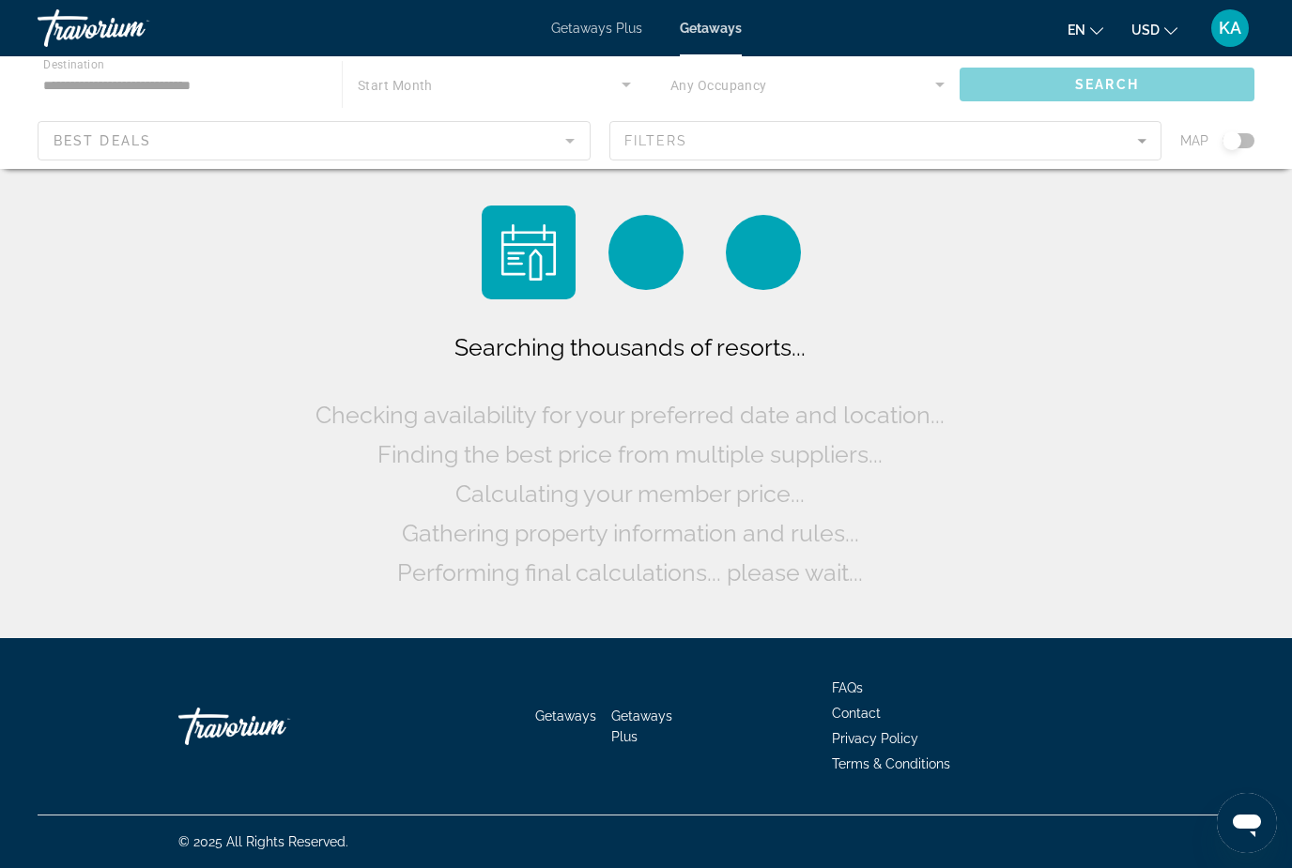
scroll to position [60, 0]
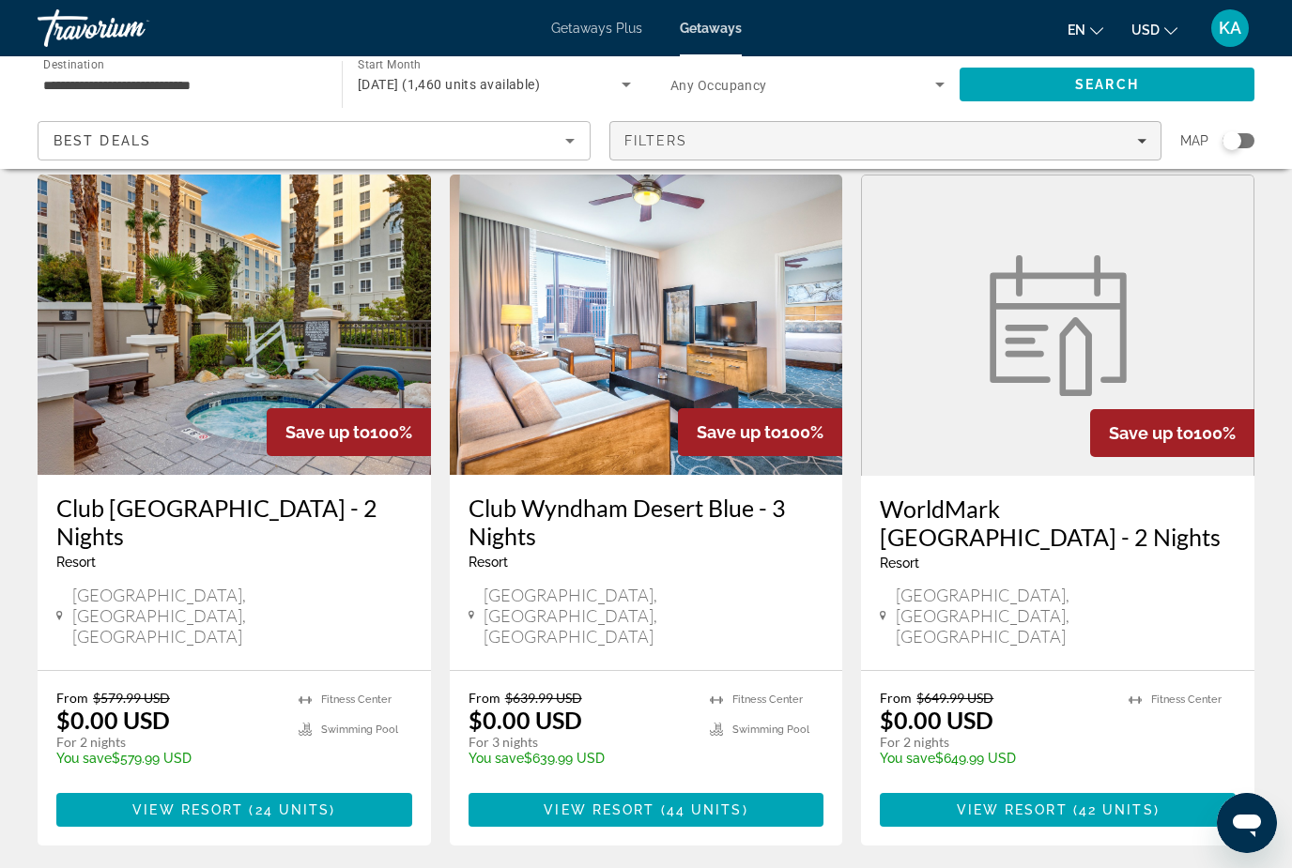
click at [662, 145] on span "Filters" at bounding box center [656, 140] width 64 height 15
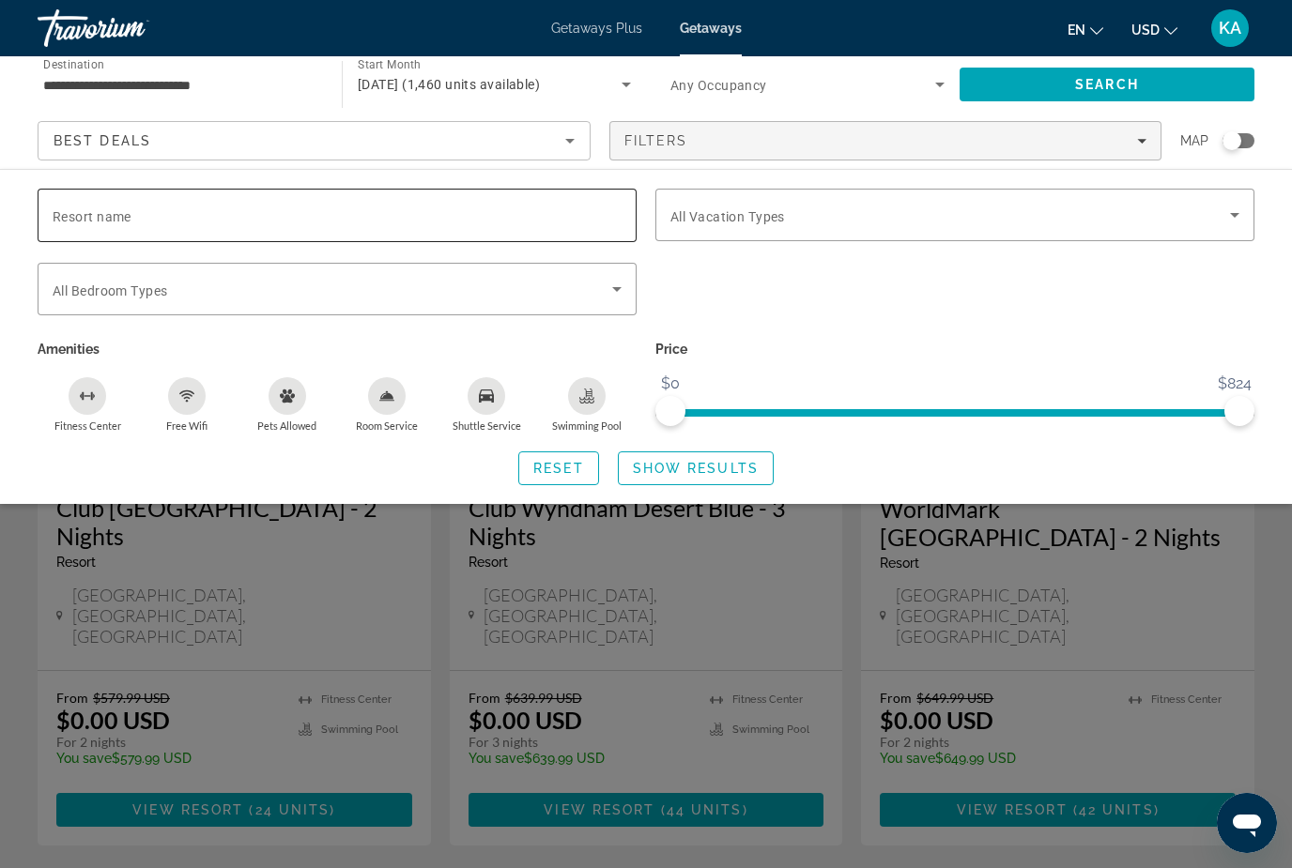
click at [161, 198] on div "Search widget" at bounding box center [337, 216] width 569 height 54
type input "*****"
click at [693, 475] on span "Search widget" at bounding box center [696, 468] width 154 height 45
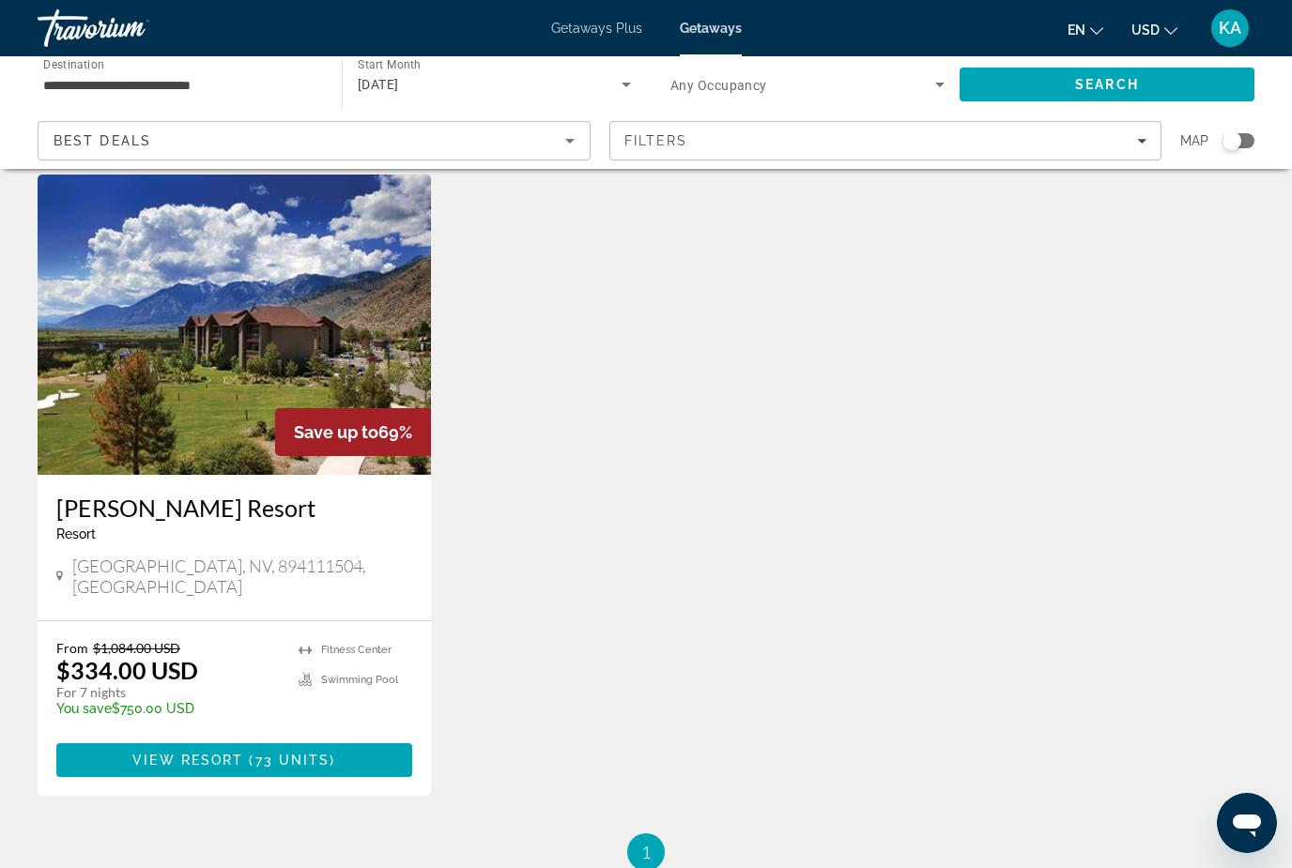
click at [272, 538] on div "Resort - This is an adults only resort" at bounding box center [234, 534] width 356 height 15
click at [255, 520] on h3 "[PERSON_NAME] Resort" at bounding box center [234, 508] width 356 height 28
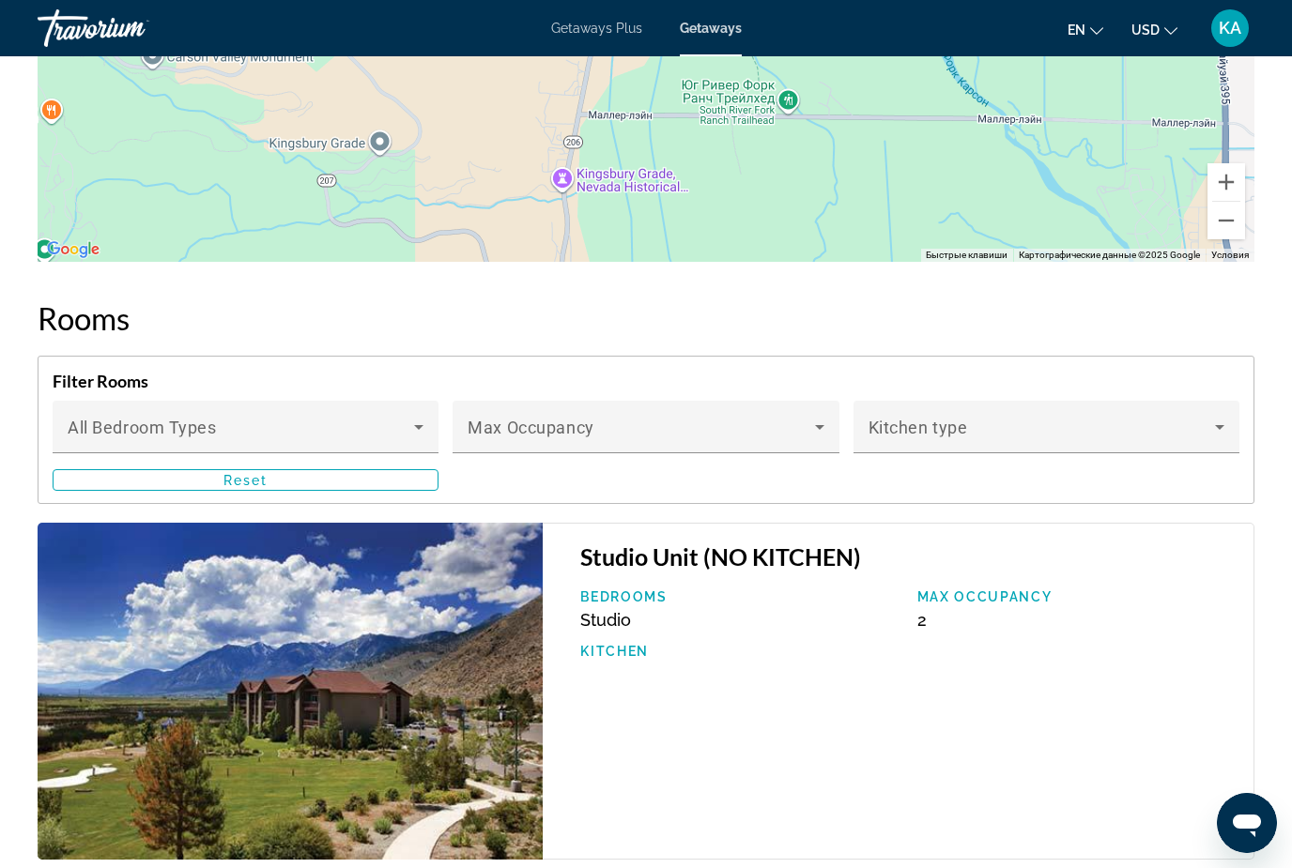
scroll to position [3057, 0]
